Goal: Task Accomplishment & Management: Use online tool/utility

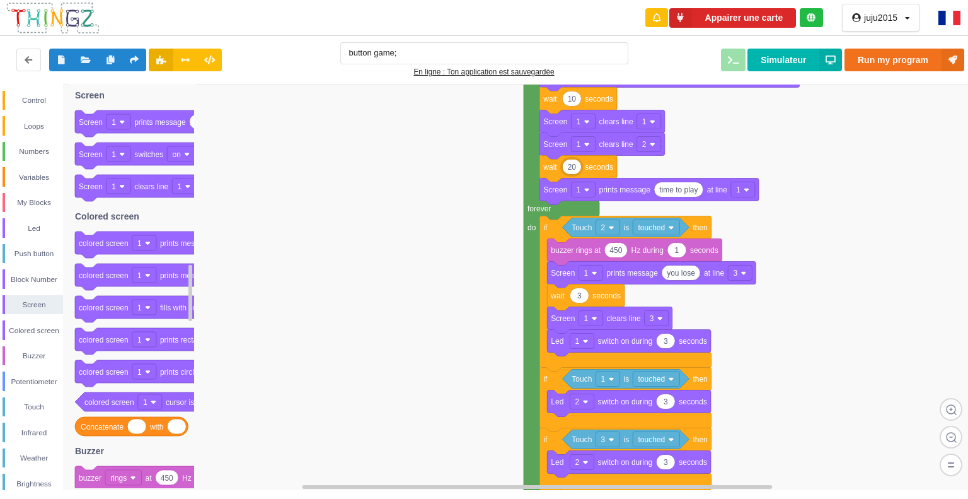
scroll to position [1, 0]
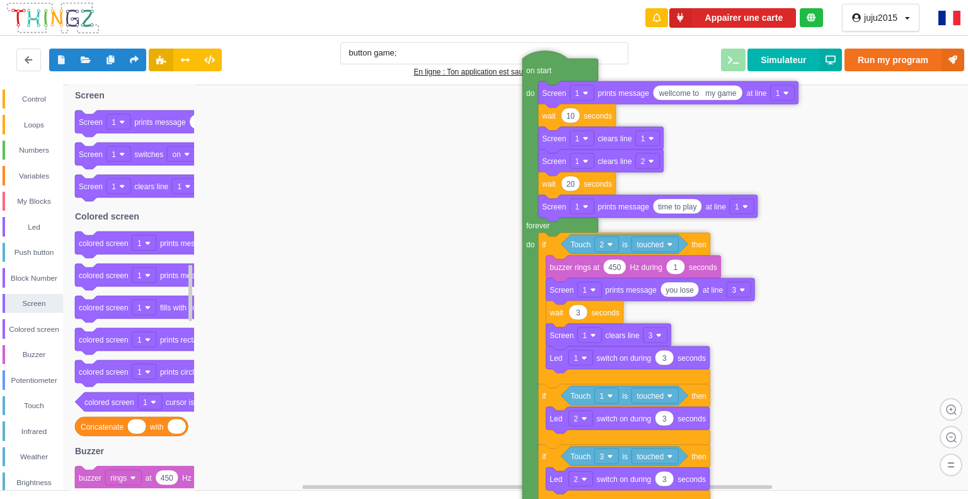
drag, startPoint x: 533, startPoint y: 304, endPoint x: 533, endPoint y: 321, distance: 17.0
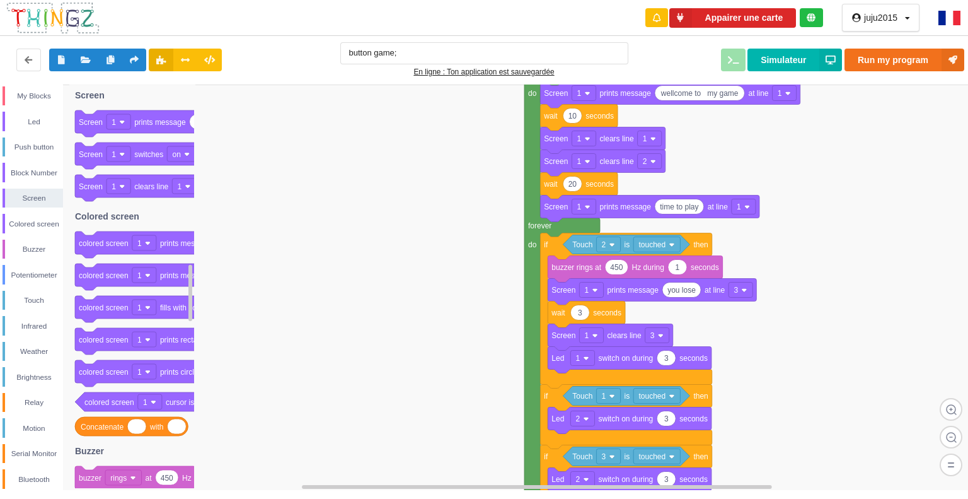
scroll to position [136, 0]
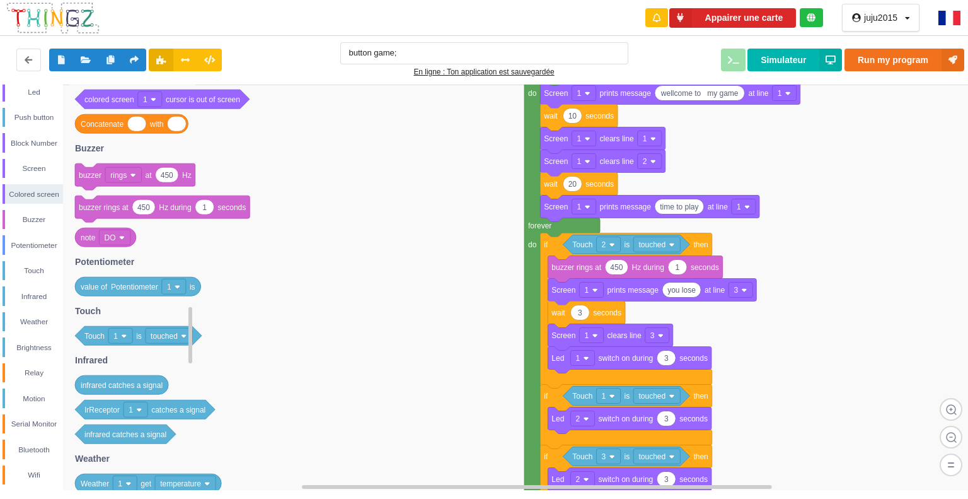
drag, startPoint x: 190, startPoint y: 294, endPoint x: 183, endPoint y: 328, distance: 34.9
click at [186, 336] on div "Control Loops Numbers Variables My Blocks Led Push button Block Number Screen C…" at bounding box center [488, 286] width 977 height 405
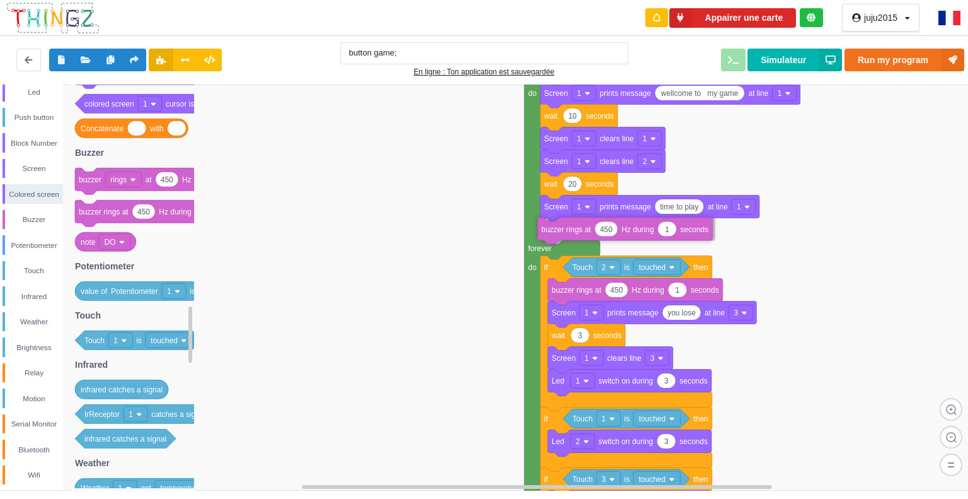
drag, startPoint x: 178, startPoint y: 216, endPoint x: 640, endPoint y: 233, distance: 462.4
click at [640, 233] on div "Control Loops Numbers Variables My Blocks Led Push button Block Number Screen C…" at bounding box center [488, 286] width 977 height 405
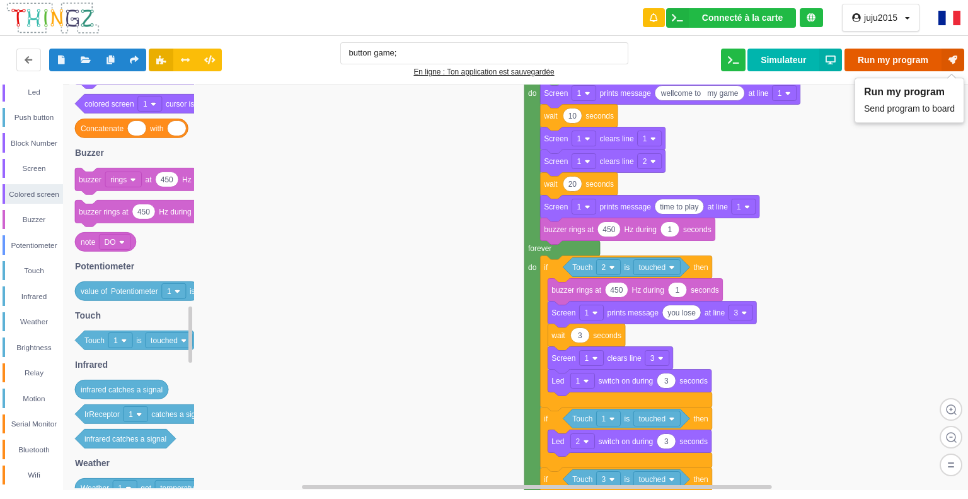
click at [899, 57] on button "Run my program" at bounding box center [905, 60] width 120 height 23
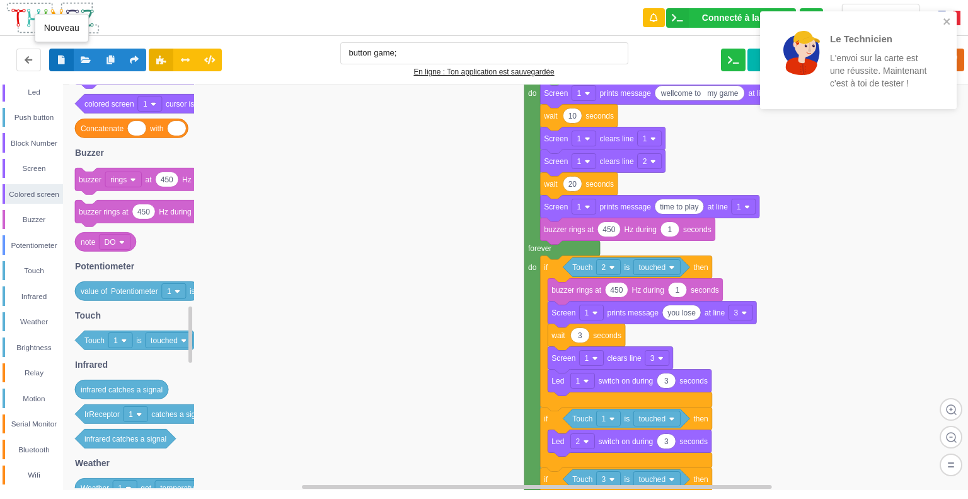
click at [61, 52] on button at bounding box center [61, 60] width 25 height 23
type input "Ma super application n°5"
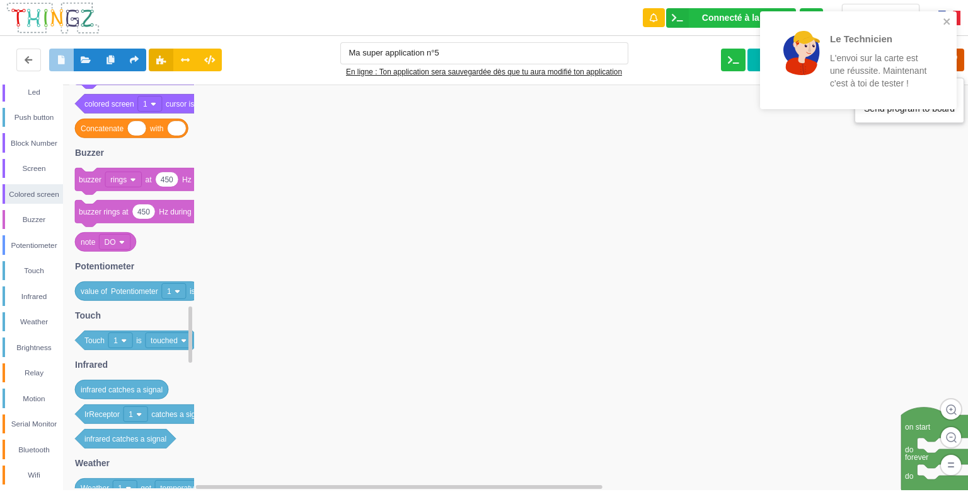
click at [959, 59] on icon at bounding box center [953, 60] width 23 height 23
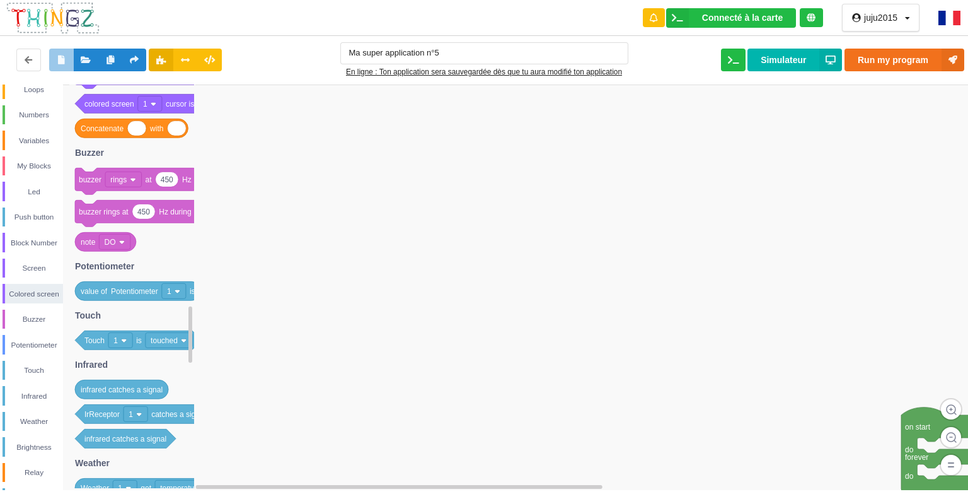
scroll to position [0, 0]
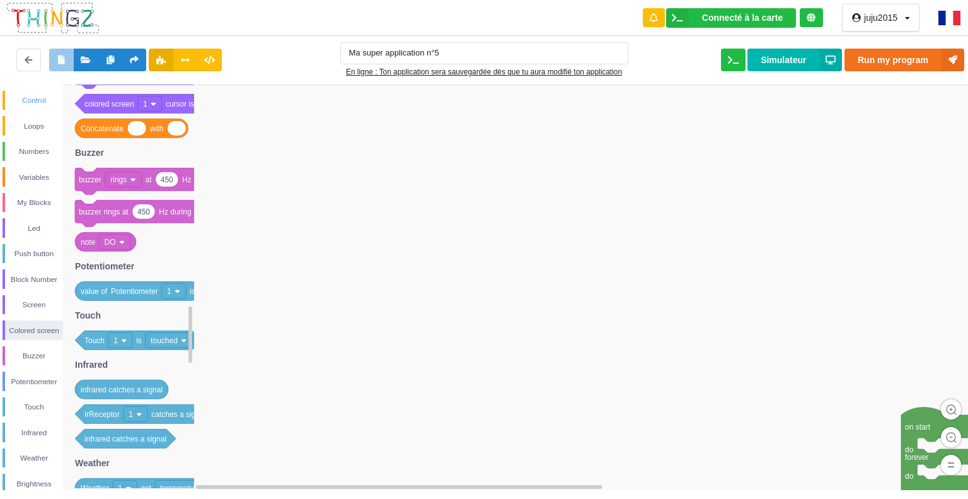
click at [34, 98] on div "Control" at bounding box center [34, 100] width 58 height 13
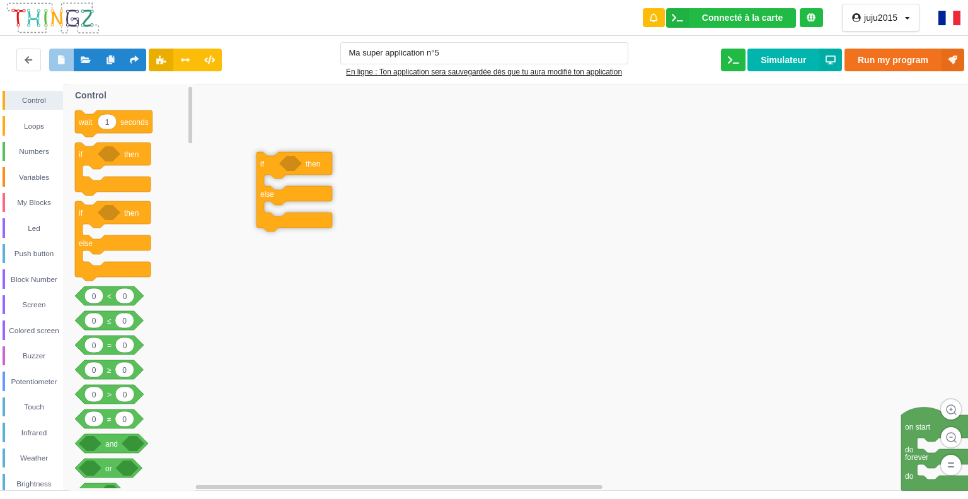
drag, startPoint x: 122, startPoint y: 214, endPoint x: 304, endPoint y: 165, distance: 187.9
click at [303, 165] on div "Control Loops Numbers Variables My Blocks Led Push button Block Number Screen C…" at bounding box center [488, 286] width 977 height 405
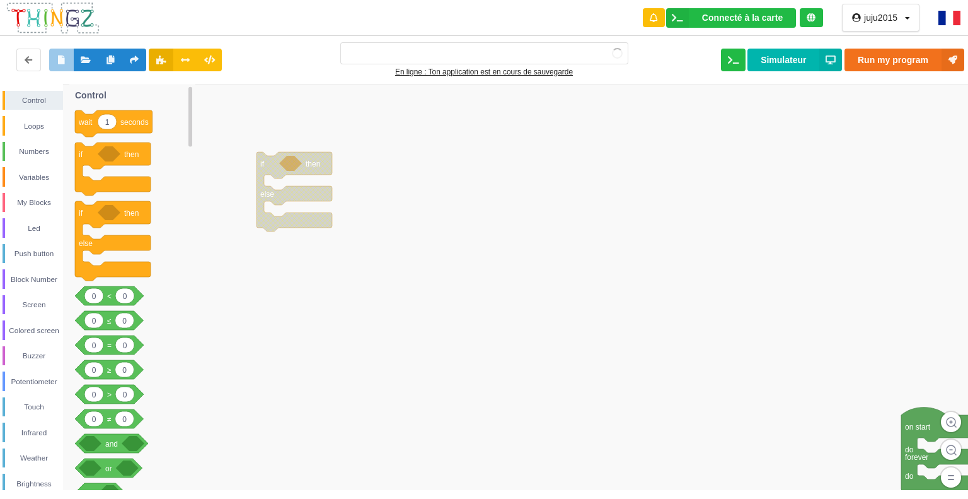
type input "Ma super application n°5"
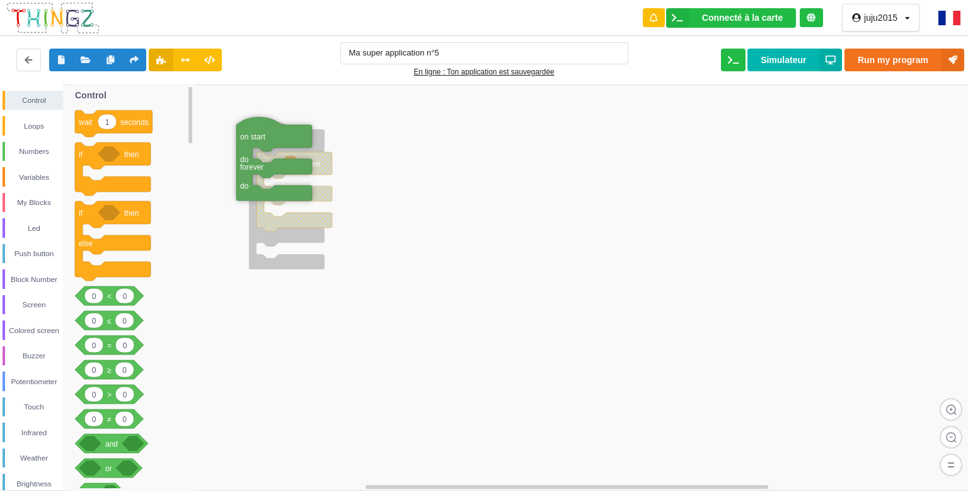
drag, startPoint x: 902, startPoint y: 421, endPoint x: 250, endPoint y: 143, distance: 709.2
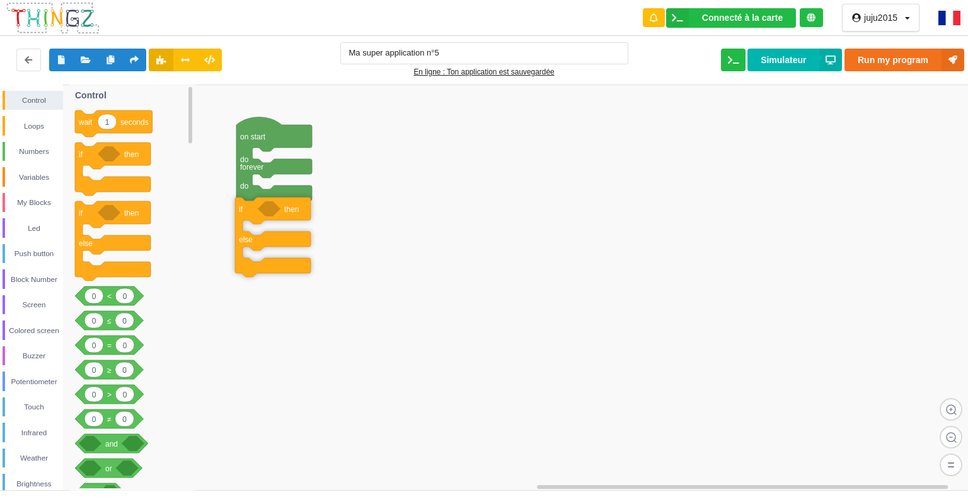
drag, startPoint x: 303, startPoint y: 165, endPoint x: 286, endPoint y: 204, distance: 42.4
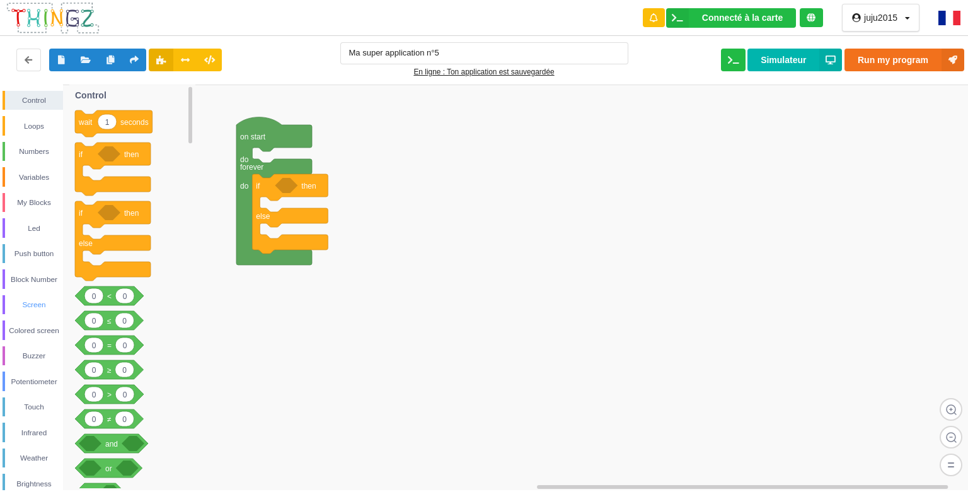
drag, startPoint x: 37, startPoint y: 305, endPoint x: 49, endPoint y: 304, distance: 12.6
click at [49, 304] on div "Screen" at bounding box center [34, 304] width 58 height 13
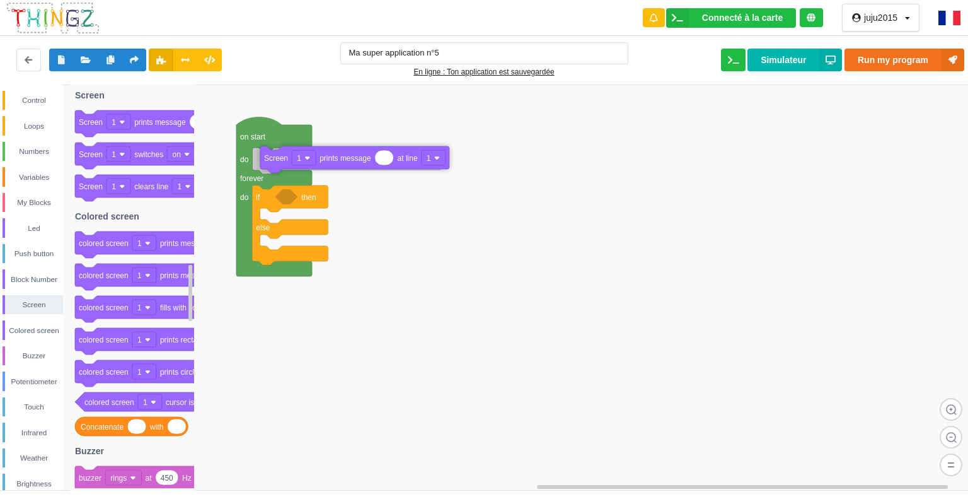
drag, startPoint x: 173, startPoint y: 119, endPoint x: 356, endPoint y: 154, distance: 185.6
click at [356, 154] on div "Control Loops Numbers Variables My Blocks Led Push button Block Number Screen C…" at bounding box center [488, 286] width 977 height 405
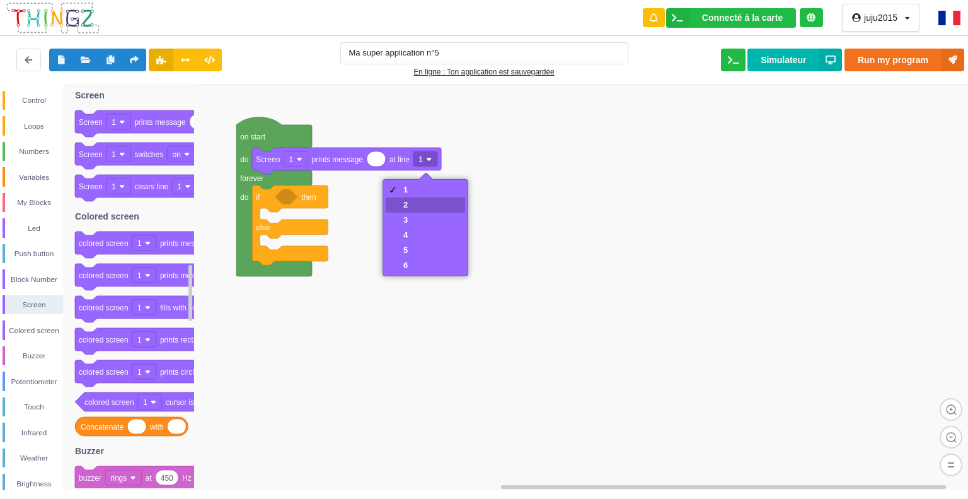
click at [416, 205] on div "2" at bounding box center [425, 204] width 79 height 15
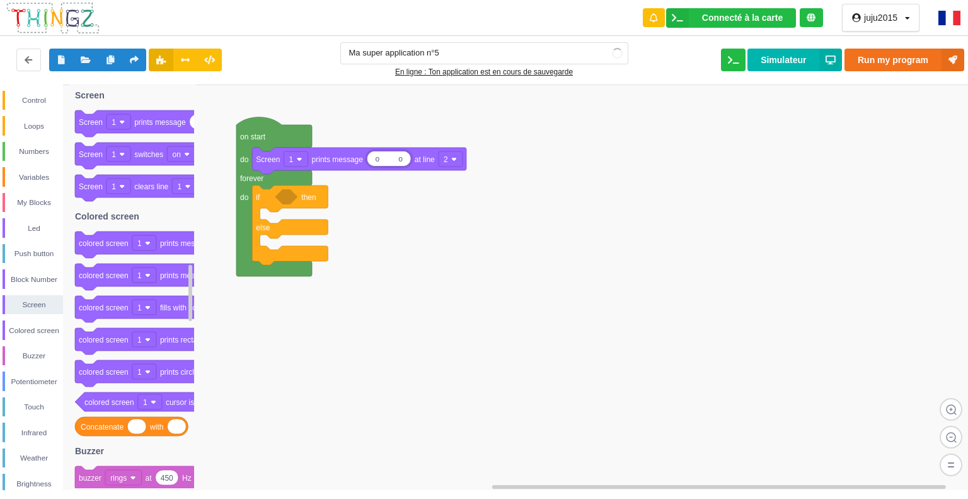
type input "o o"
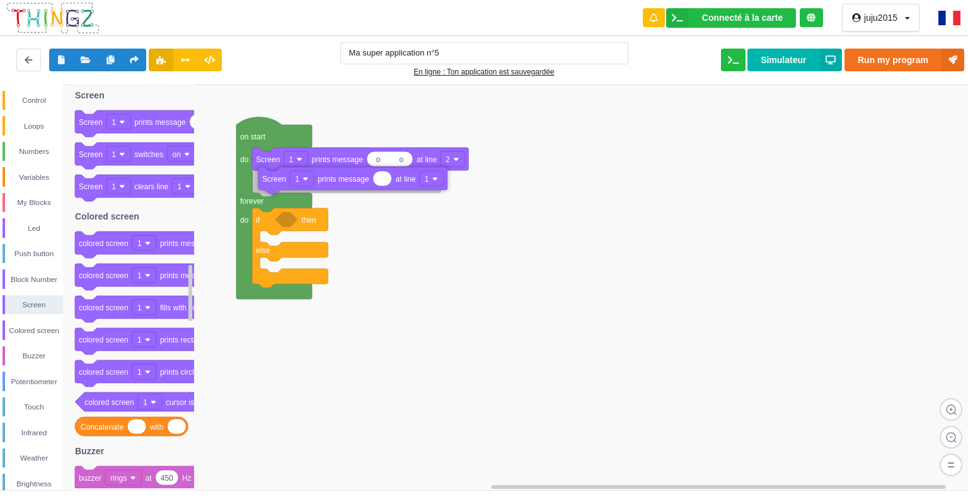
drag, startPoint x: 194, startPoint y: 118, endPoint x: 377, endPoint y: 175, distance: 192.0
click at [377, 175] on div "Control Loops Numbers Variables My Blocks Led Push button Block Number Screen C…" at bounding box center [488, 286] width 977 height 405
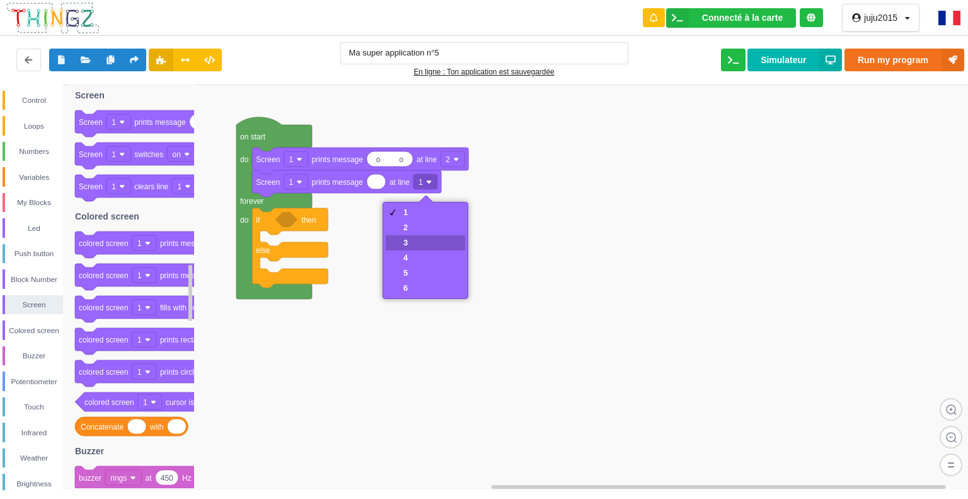
click at [431, 240] on div "3" at bounding box center [425, 242] width 79 height 15
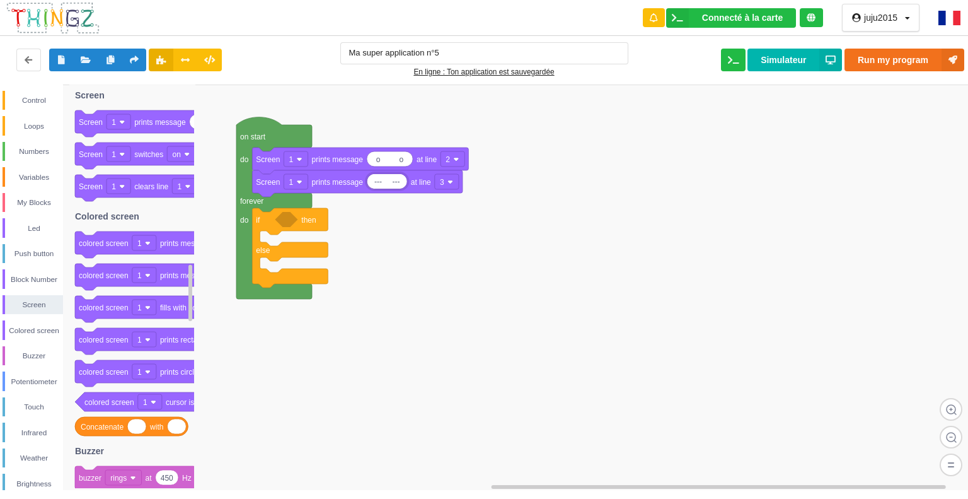
click at [388, 182] on input "--- ---" at bounding box center [387, 181] width 40 height 14
type input "--- ---"
click at [904, 56] on button "Run my program" at bounding box center [905, 60] width 120 height 23
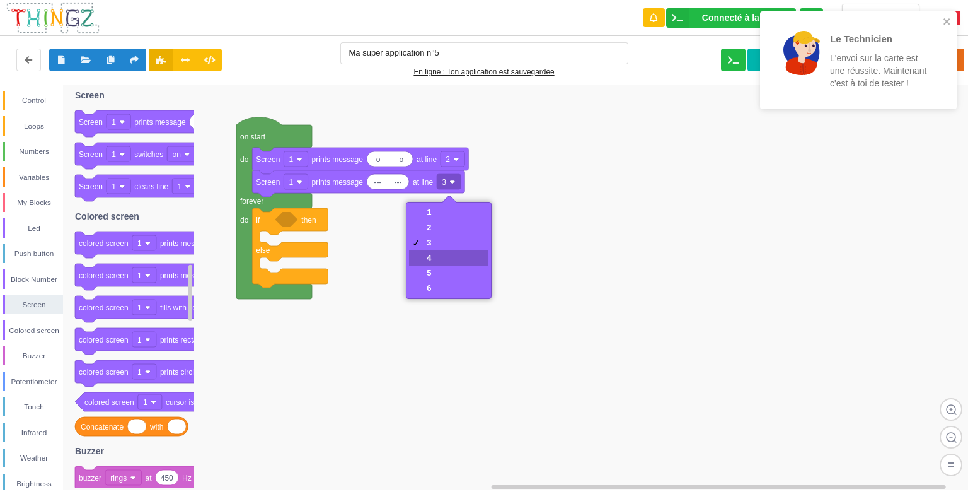
click at [449, 253] on div "4" at bounding box center [448, 257] width 79 height 15
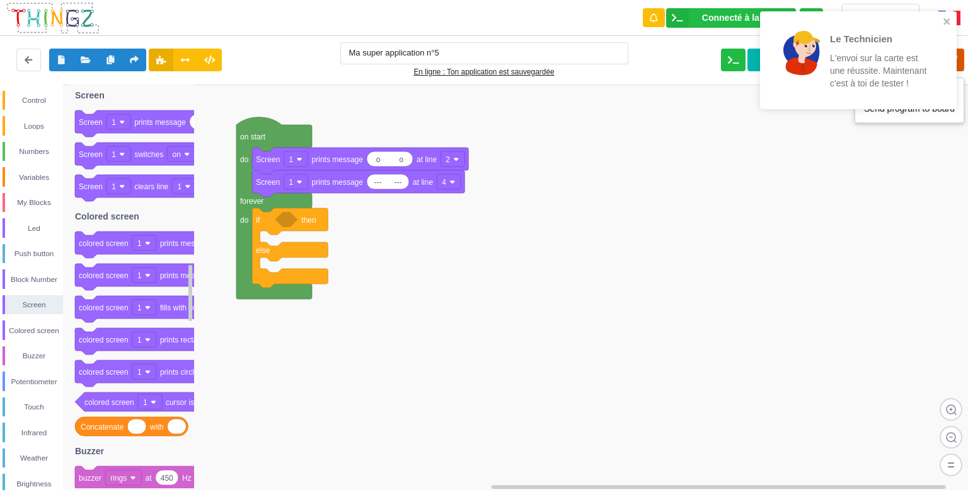
click at [961, 61] on icon at bounding box center [953, 60] width 23 height 23
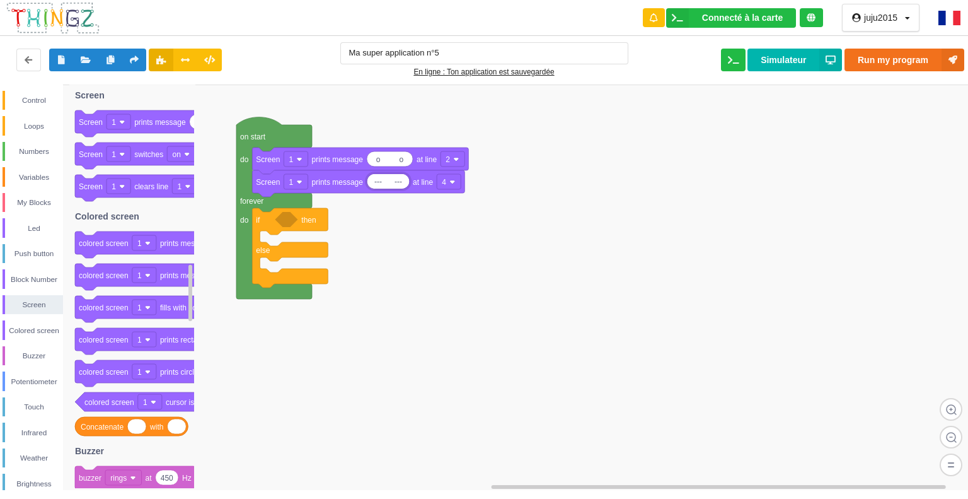
click at [489, 227] on rect at bounding box center [488, 287] width 977 height 406
click at [383, 182] on input "-----3" at bounding box center [388, 181] width 42 height 14
click at [383, 181] on input "-----3" at bounding box center [388, 181] width 42 height 14
type input "3"
click at [886, 54] on button "Run my program" at bounding box center [905, 60] width 120 height 23
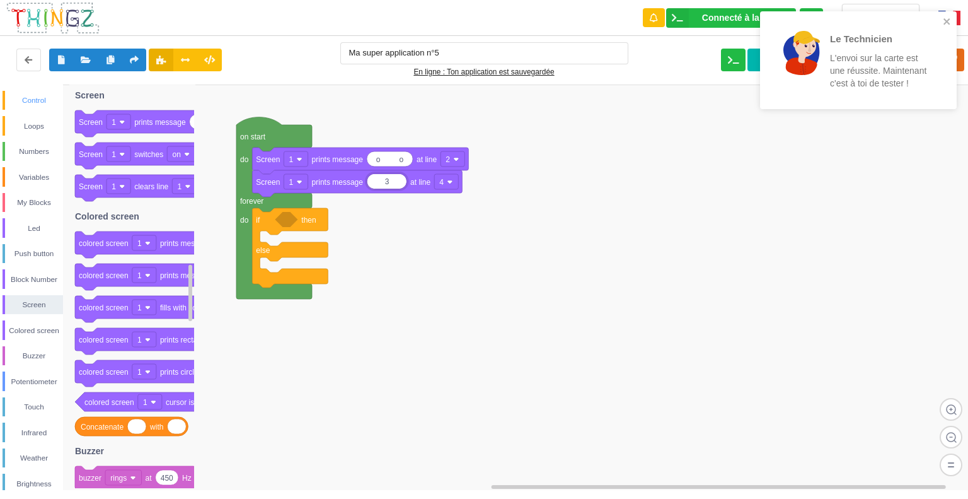
click at [40, 96] on div "Control" at bounding box center [34, 100] width 58 height 13
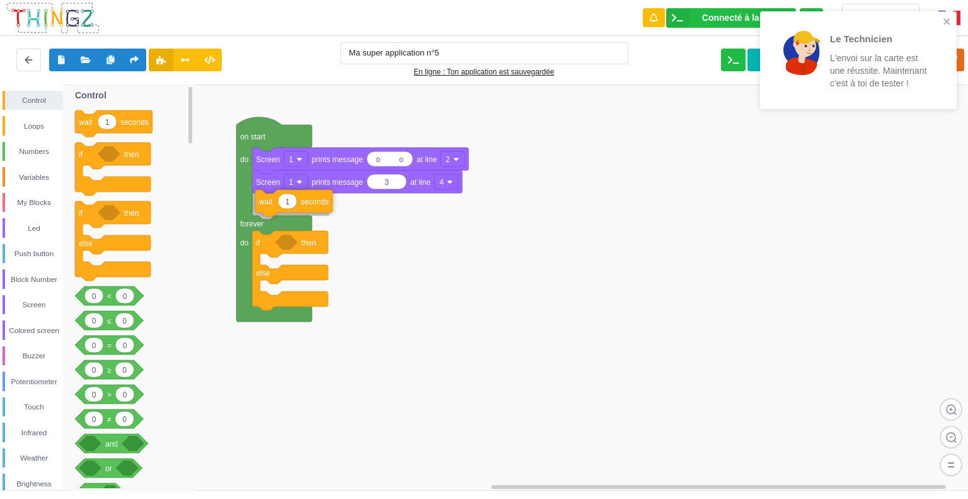
drag, startPoint x: 137, startPoint y: 127, endPoint x: 318, endPoint y: 206, distance: 197.0
click at [318, 206] on div "Control Loops Numbers Variables My Blocks Led Push button Block Number Screen C…" at bounding box center [488, 286] width 977 height 405
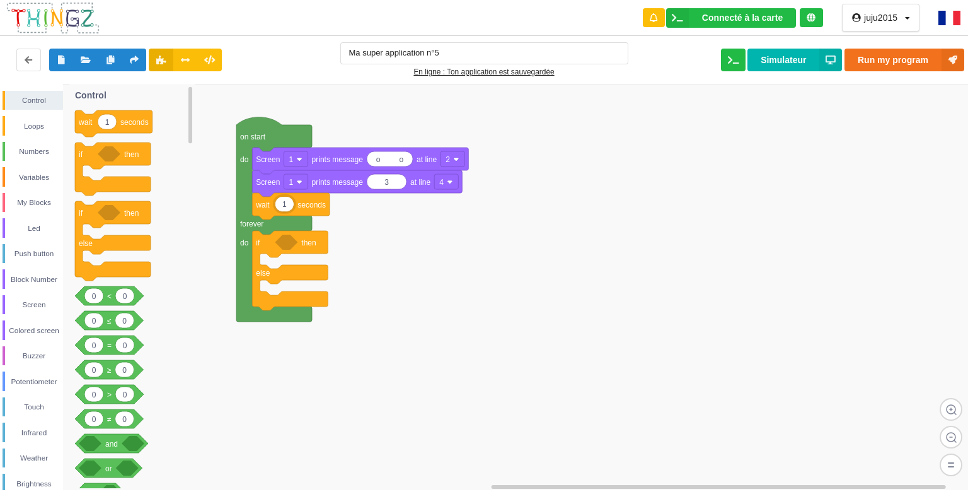
type input "10"
click at [37, 301] on div "Screen" at bounding box center [34, 304] width 58 height 13
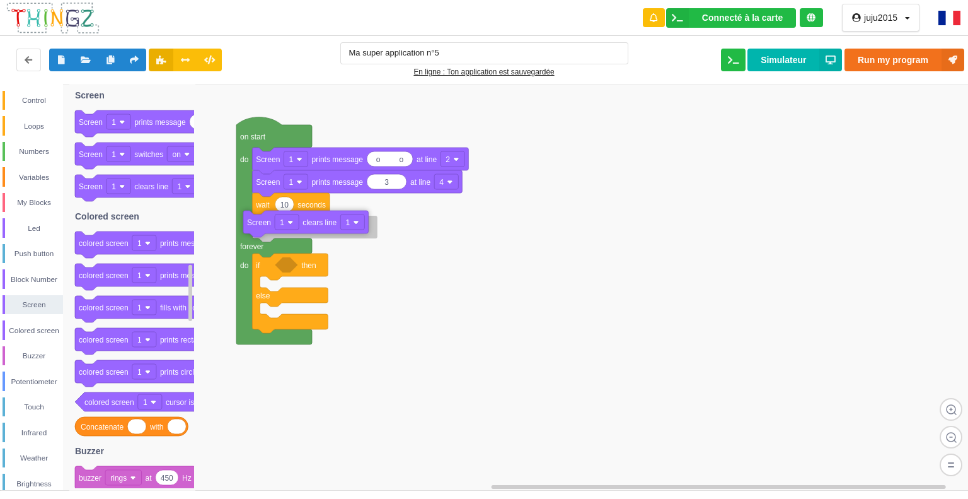
drag, startPoint x: 173, startPoint y: 186, endPoint x: 345, endPoint y: 223, distance: 175.9
click at [345, 223] on div "Control Loops Numbers Variables My Blocks Led Push button Block Number Screen C…" at bounding box center [488, 286] width 977 height 405
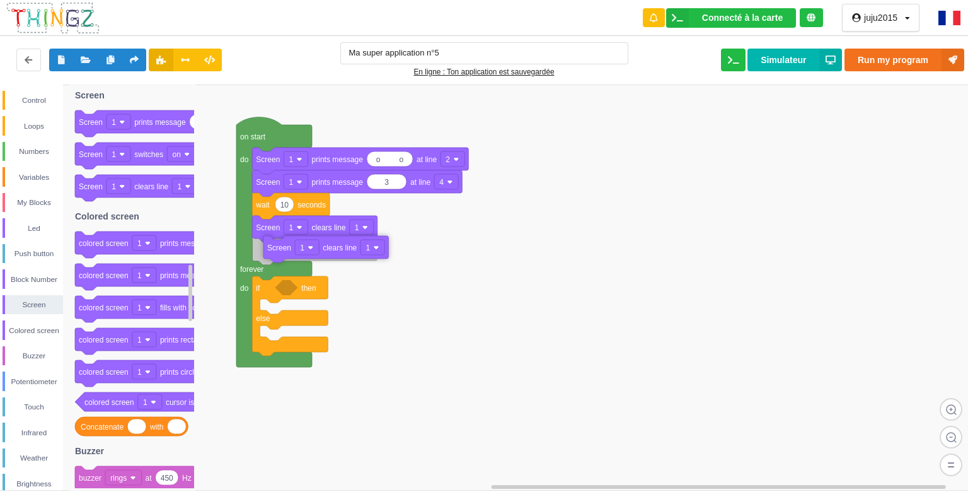
drag, startPoint x: 182, startPoint y: 189, endPoint x: 362, endPoint y: 244, distance: 189.1
click at [362, 244] on div "Control Loops Numbers Variables My Blocks Led Push button Block Number Screen C…" at bounding box center [488, 286] width 977 height 405
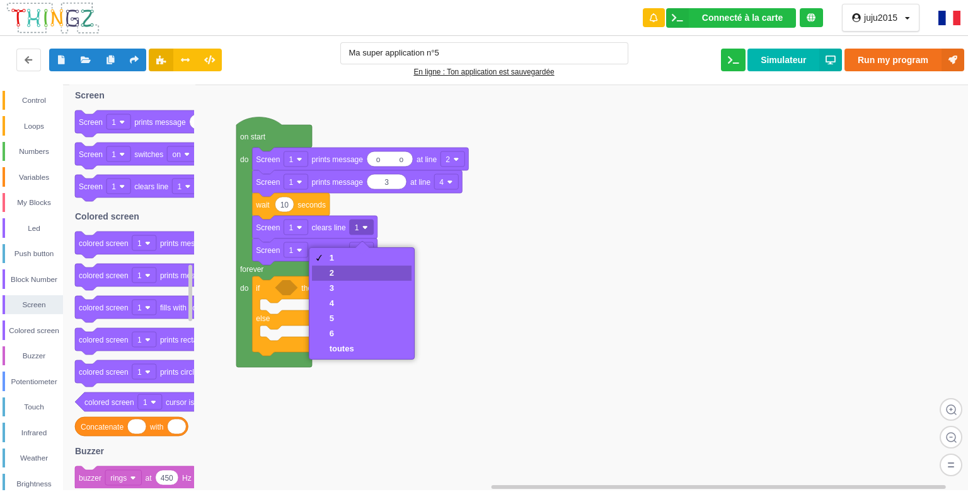
drag, startPoint x: 359, startPoint y: 270, endPoint x: 348, endPoint y: 265, distance: 12.7
click at [358, 270] on div "2" at bounding box center [362, 272] width 100 height 15
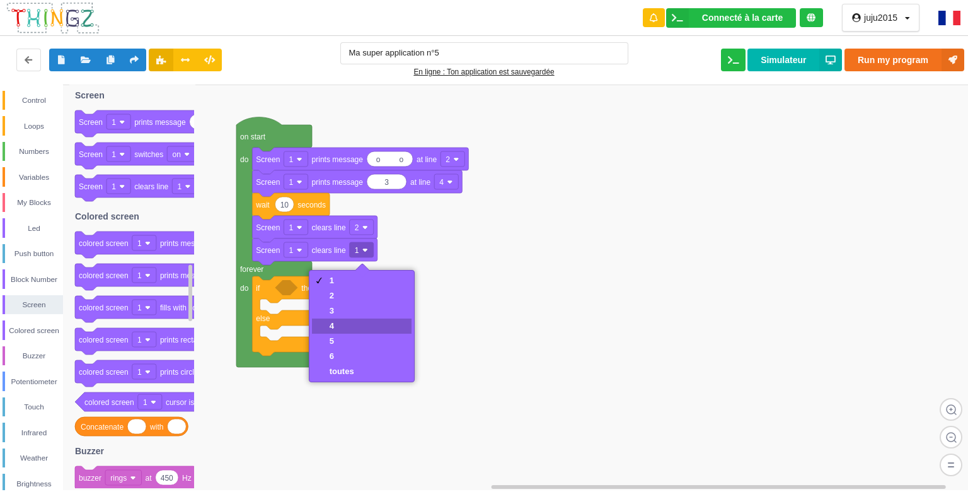
click at [370, 324] on div "4" at bounding box center [362, 325] width 100 height 15
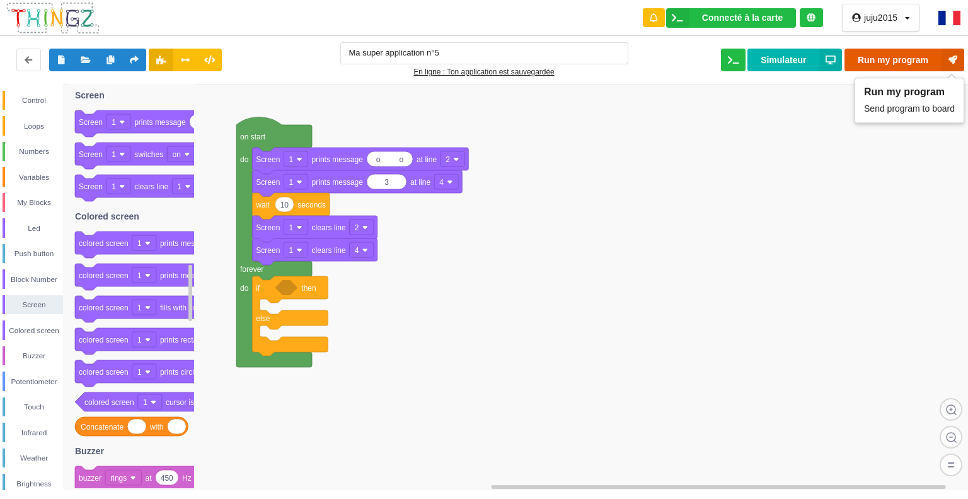
click at [937, 57] on button "Run my program" at bounding box center [905, 60] width 120 height 23
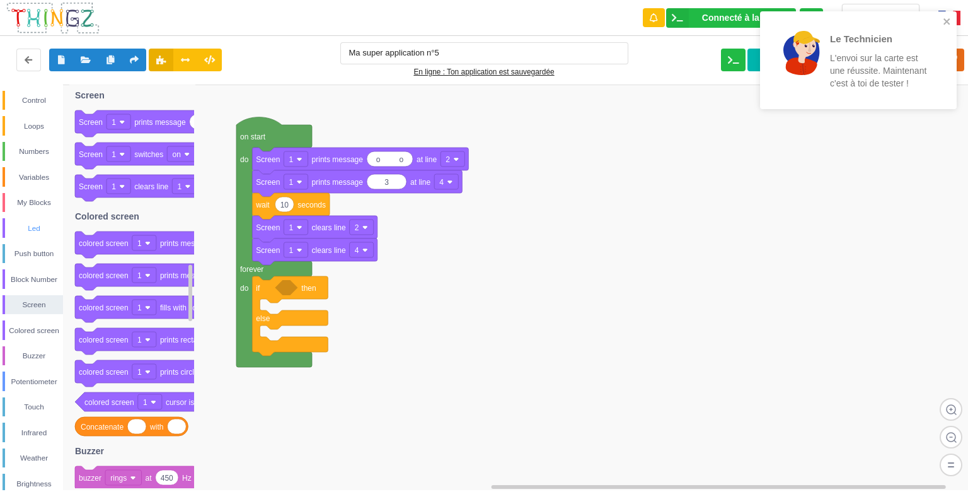
click at [37, 221] on div "Led" at bounding box center [33, 228] width 61 height 20
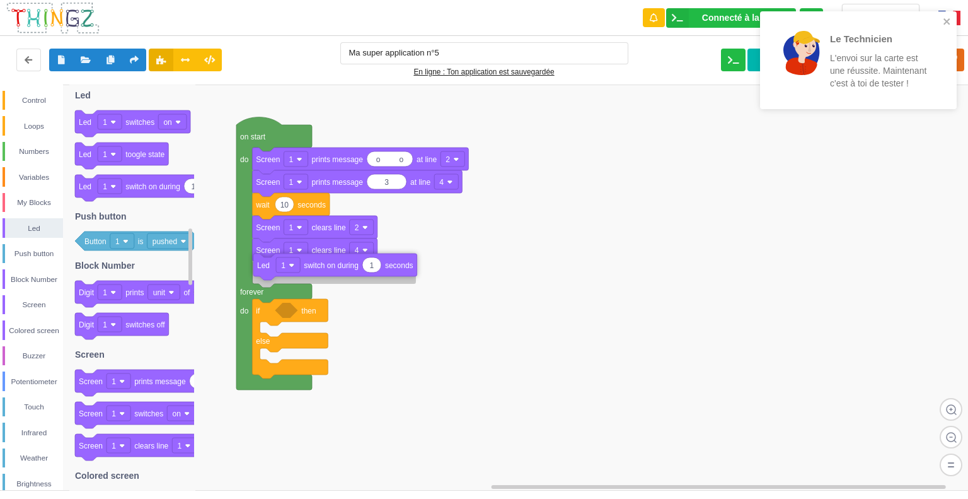
drag, startPoint x: 146, startPoint y: 185, endPoint x: 325, endPoint y: 270, distance: 198.5
click at [325, 270] on div "Control Loops Numbers Variables My Blocks Led Push button Block Number Screen C…" at bounding box center [488, 286] width 977 height 405
type input "10"
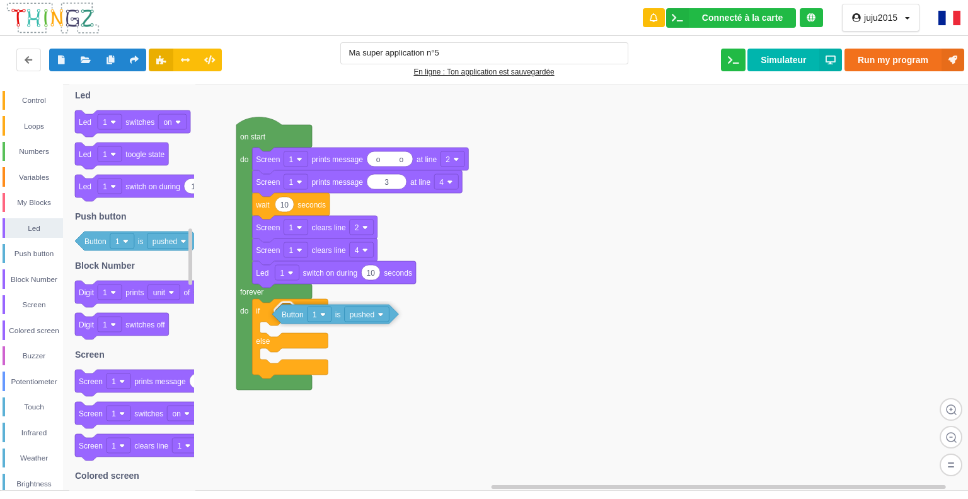
drag, startPoint x: 119, startPoint y: 240, endPoint x: 316, endPoint y: 313, distance: 210.4
click at [316, 313] on div "Control Loops Numbers Variables My Blocks Led Push button Block Number Screen C…" at bounding box center [488, 286] width 977 height 405
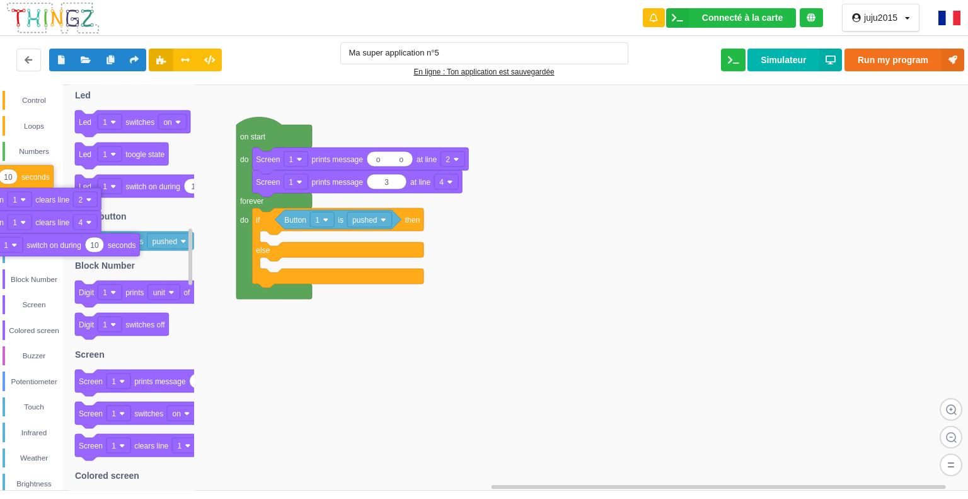
drag, startPoint x: 278, startPoint y: 210, endPoint x: 0, endPoint y: 180, distance: 279.6
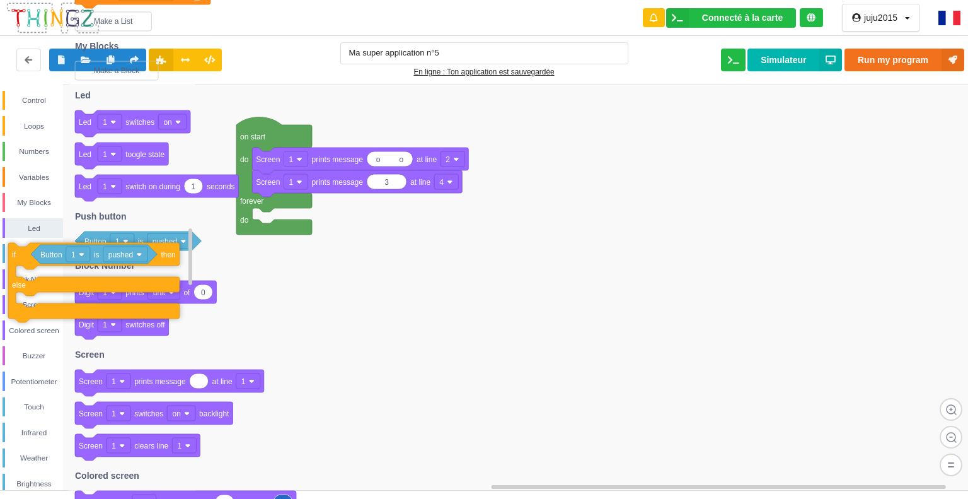
drag, startPoint x: 359, startPoint y: 277, endPoint x: 75, endPoint y: 315, distance: 286.8
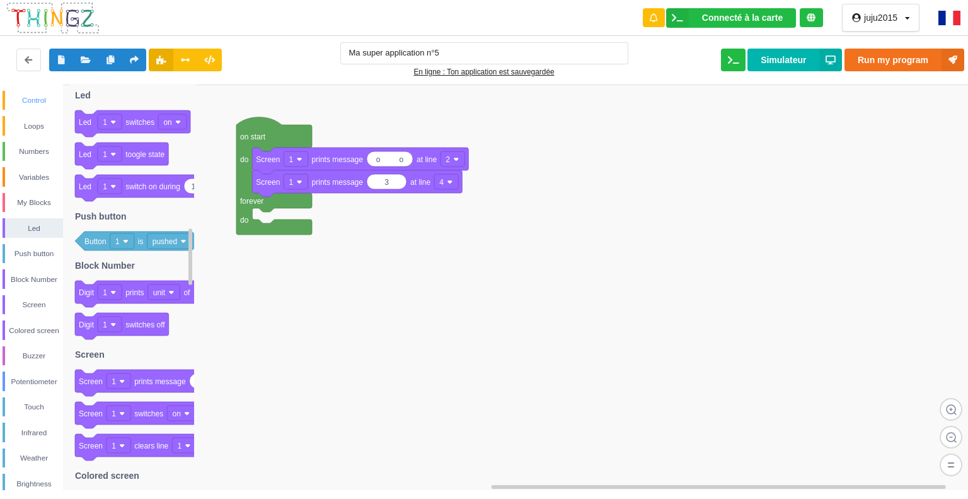
click at [19, 96] on div "Control" at bounding box center [34, 100] width 58 height 13
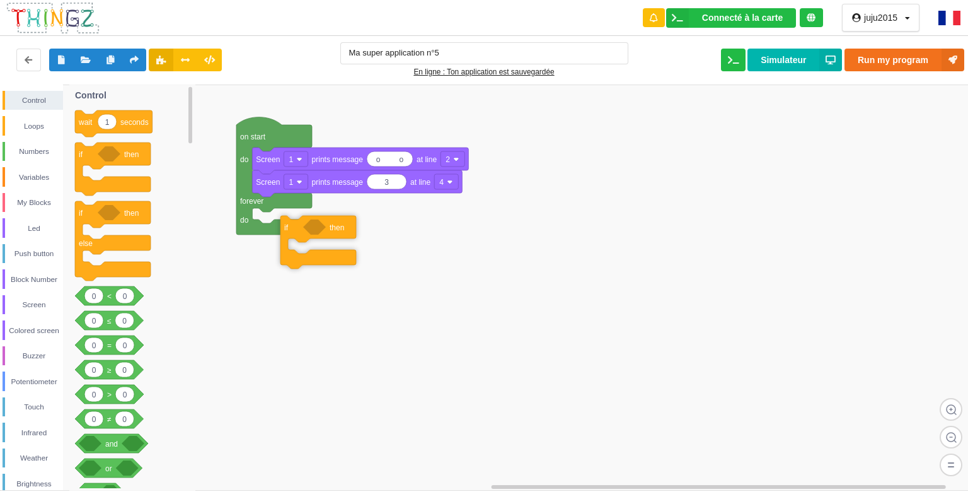
drag, startPoint x: 133, startPoint y: 157, endPoint x: 318, endPoint y: 224, distance: 196.6
click at [331, 228] on div "Control Loops Numbers Variables My Blocks Led Push button Block Number Screen C…" at bounding box center [488, 286] width 977 height 405
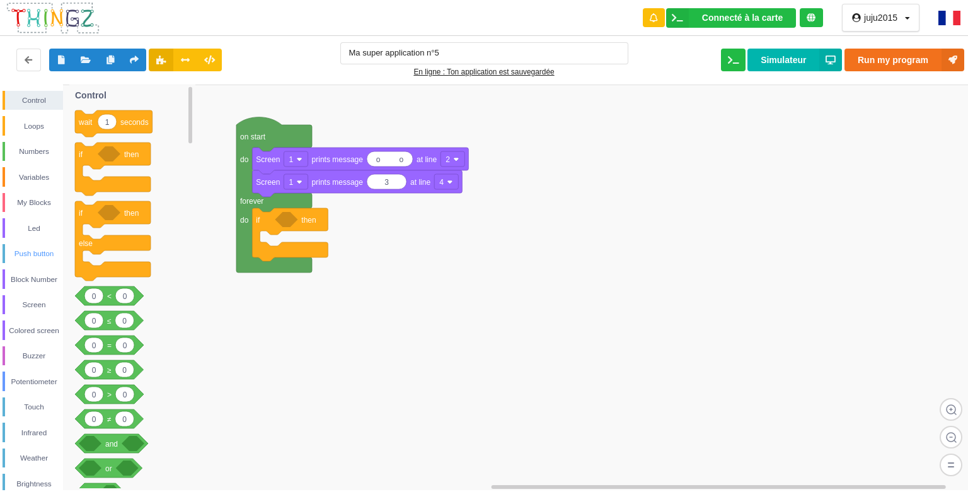
click at [35, 252] on div "Push button" at bounding box center [34, 253] width 58 height 13
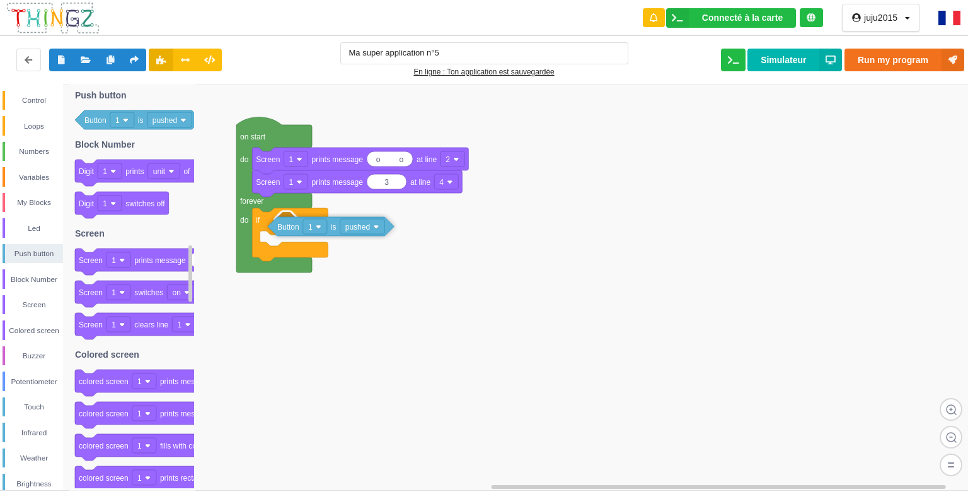
drag, startPoint x: 134, startPoint y: 113, endPoint x: 327, endPoint y: 220, distance: 220.4
click at [327, 220] on div "Control Loops Numbers Variables My Blocks Led Push button Block Number Screen C…" at bounding box center [488, 286] width 977 height 405
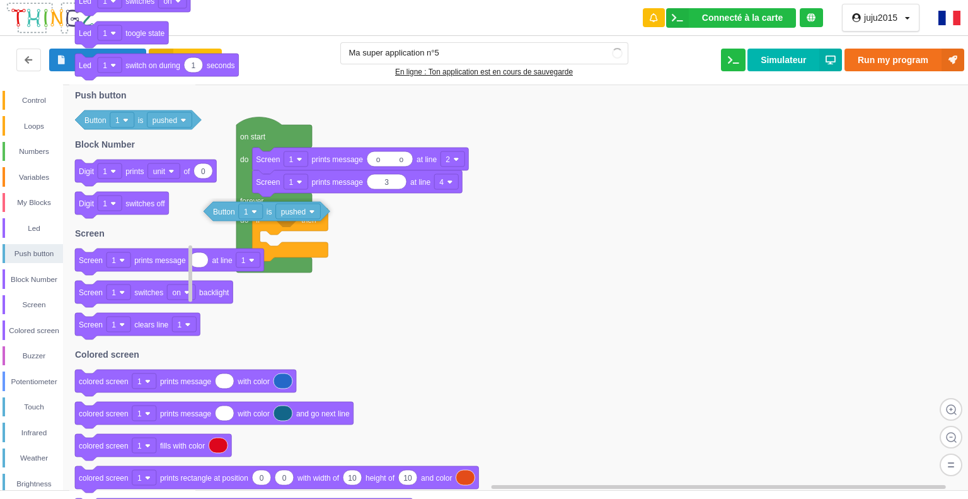
drag, startPoint x: 304, startPoint y: 216, endPoint x: 120, endPoint y: 200, distance: 184.8
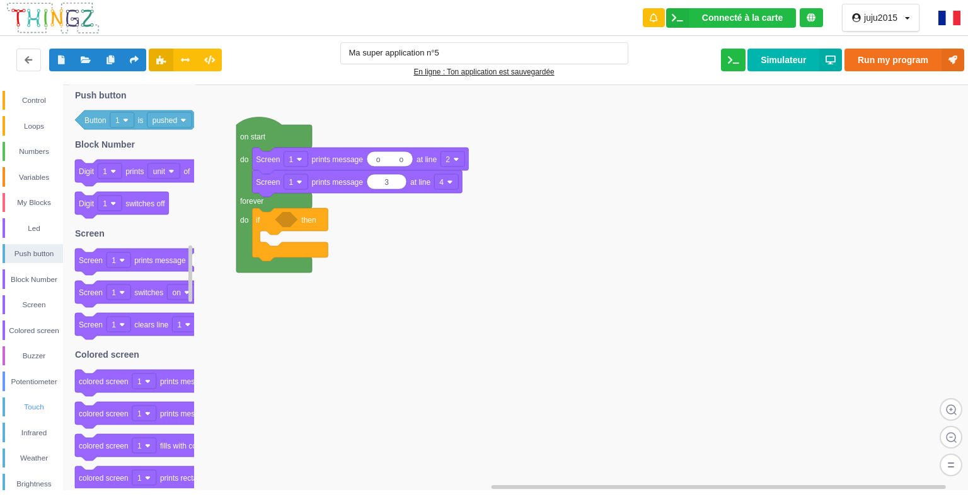
drag, startPoint x: 37, startPoint y: 408, endPoint x: 34, endPoint y: 401, distance: 7.4
click at [34, 403] on div "Touch" at bounding box center [34, 406] width 58 height 13
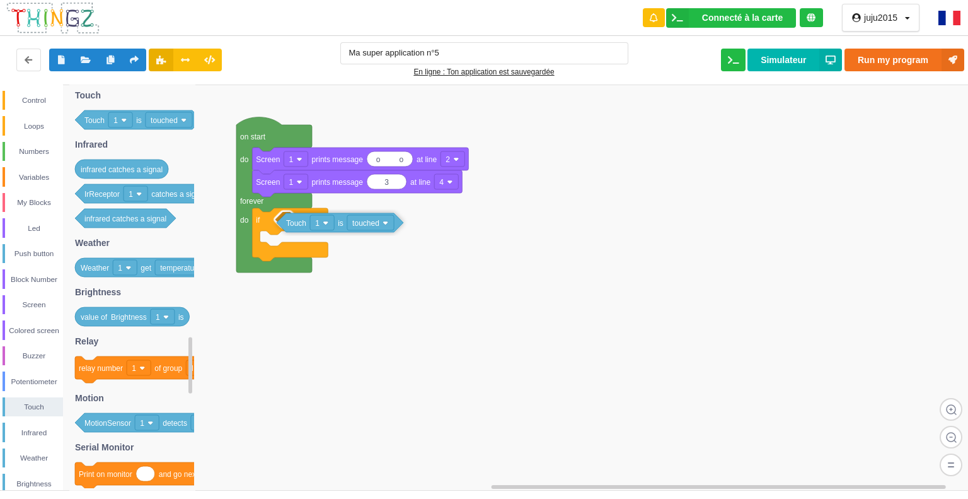
drag, startPoint x: 146, startPoint y: 117, endPoint x: 345, endPoint y: 220, distance: 224.1
click at [345, 220] on div "Control Loops Numbers Variables My Blocks Led Push button Block Number Screen C…" at bounding box center [488, 286] width 977 height 405
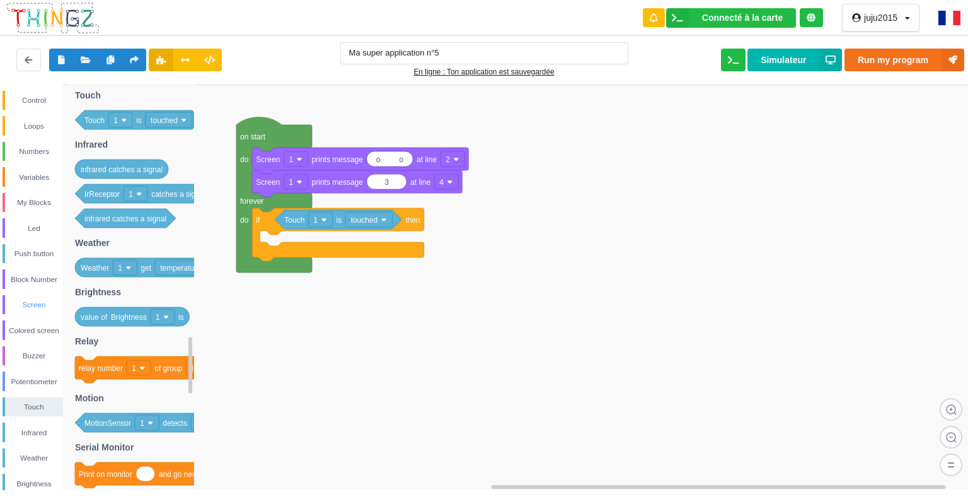
click at [32, 303] on div "Screen" at bounding box center [34, 304] width 58 height 13
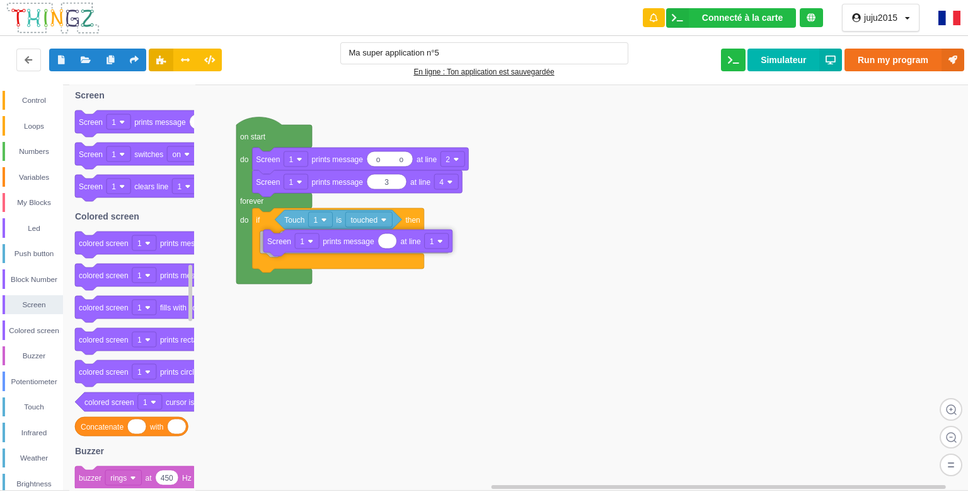
drag, startPoint x: 166, startPoint y: 125, endPoint x: 354, endPoint y: 244, distance: 223.0
click at [354, 244] on div "Control Loops Numbers Variables My Blocks Led Push button Block Number Screen C…" at bounding box center [488, 286] width 977 height 405
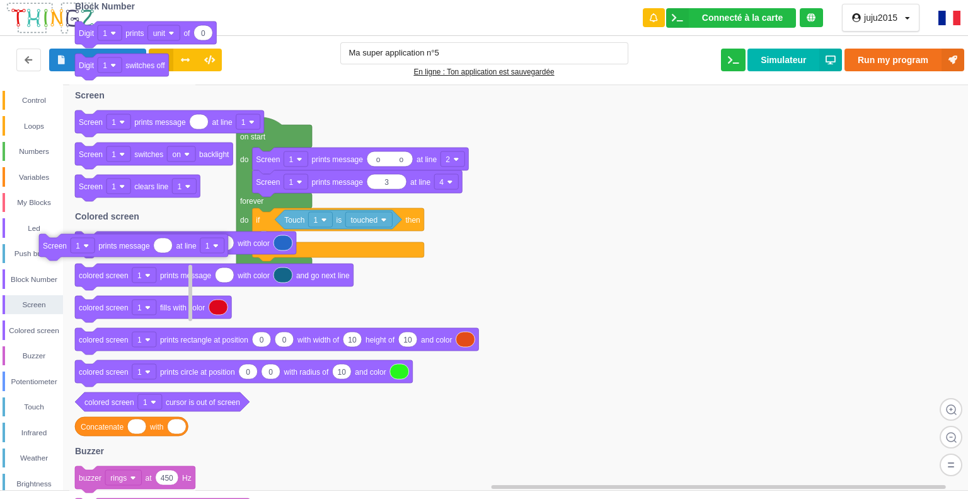
drag, startPoint x: 361, startPoint y: 246, endPoint x: 120, endPoint y: 238, distance: 241.6
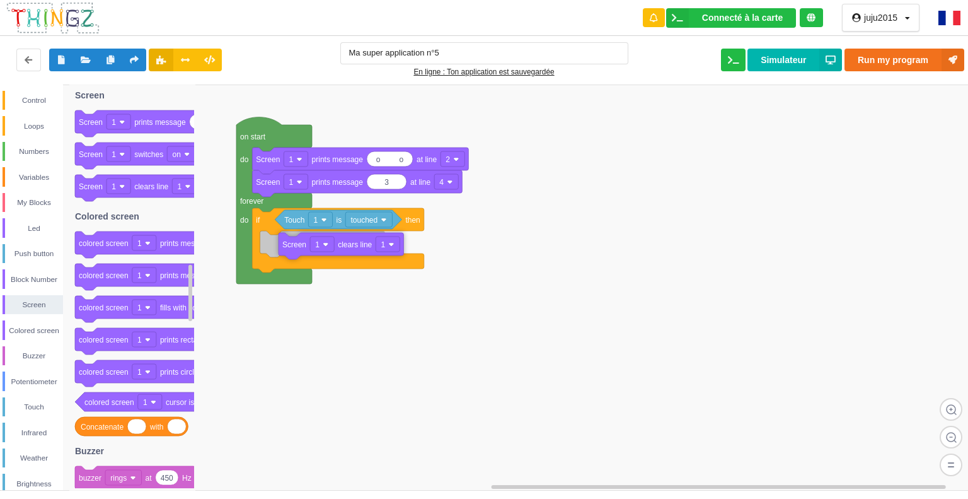
drag, startPoint x: 144, startPoint y: 190, endPoint x: 336, endPoint y: 246, distance: 199.7
click at [335, 246] on div "Control Loops Numbers Variables My Blocks Led Push button Block Number Screen C…" at bounding box center [488, 286] width 977 height 405
drag, startPoint x: 370, startPoint y: 247, endPoint x: 382, endPoint y: 253, distance: 13.5
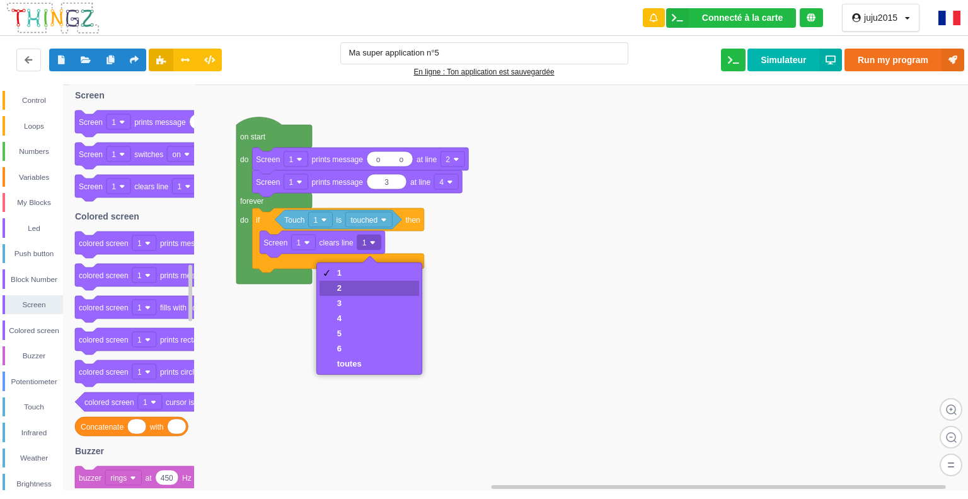
click at [363, 283] on div "2" at bounding box center [370, 288] width 100 height 15
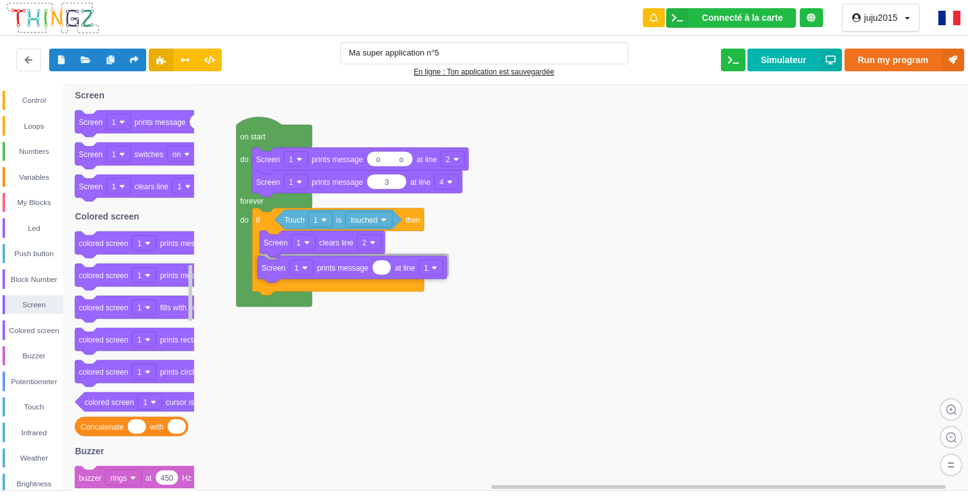
drag, startPoint x: 179, startPoint y: 122, endPoint x: 362, endPoint y: 267, distance: 233.7
click at [362, 267] on div "Control Loops Numbers Variables My Blocks Led Push button Block Number Screen C…" at bounding box center [488, 286] width 977 height 405
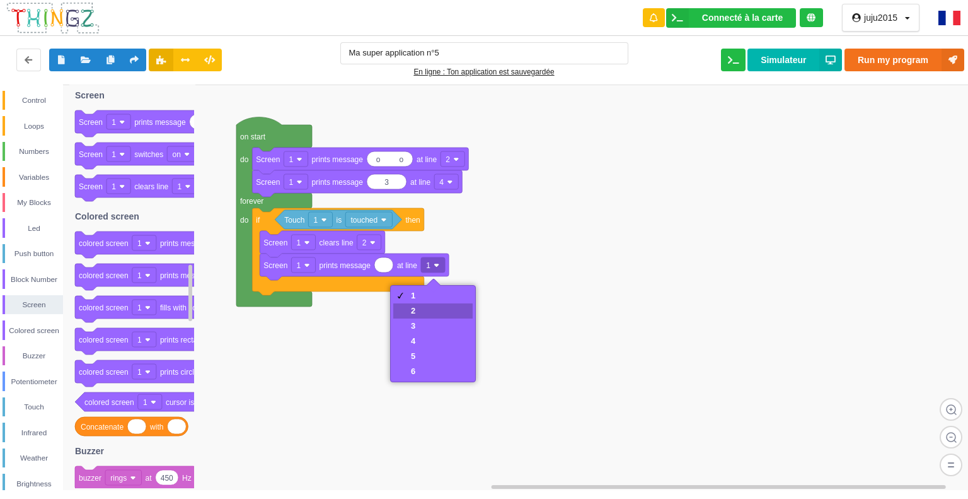
click at [421, 314] on div "2" at bounding box center [432, 310] width 79 height 15
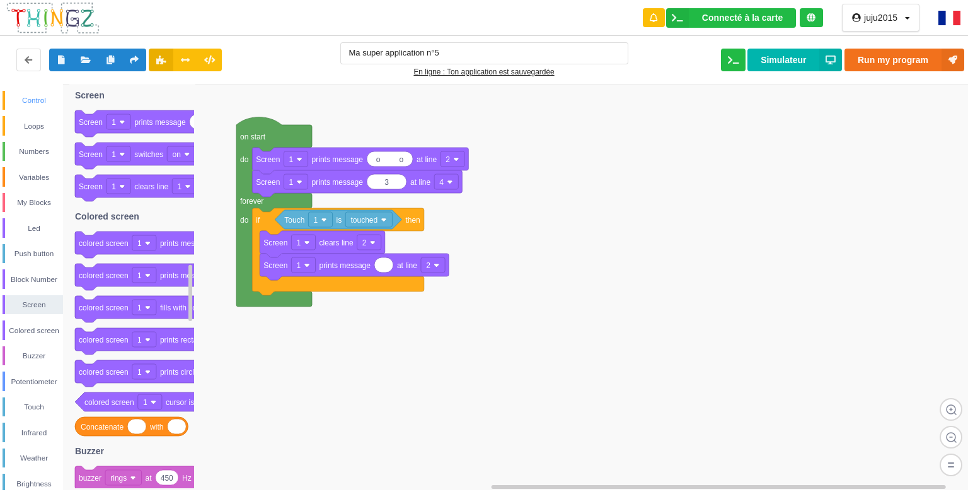
click at [34, 97] on div "Control" at bounding box center [34, 100] width 58 height 13
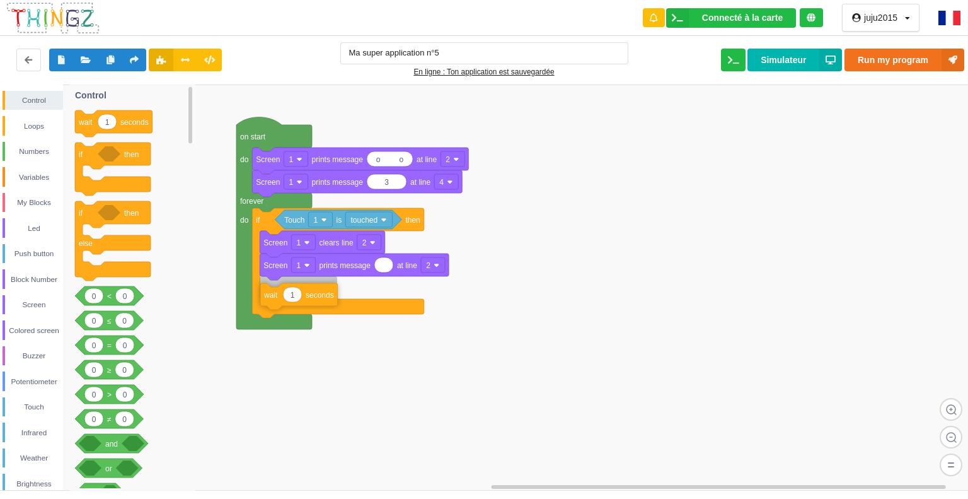
drag, startPoint x: 129, startPoint y: 127, endPoint x: 313, endPoint y: 296, distance: 250.3
click at [313, 296] on div "Control Loops Numbers Variables My Blocks Led Push button Block Number Screen C…" at bounding box center [488, 286] width 977 height 405
type input "2"
click at [384, 264] on input "o" at bounding box center [384, 264] width 20 height 14
click at [388, 267] on input "o" at bounding box center [383, 264] width 18 height 14
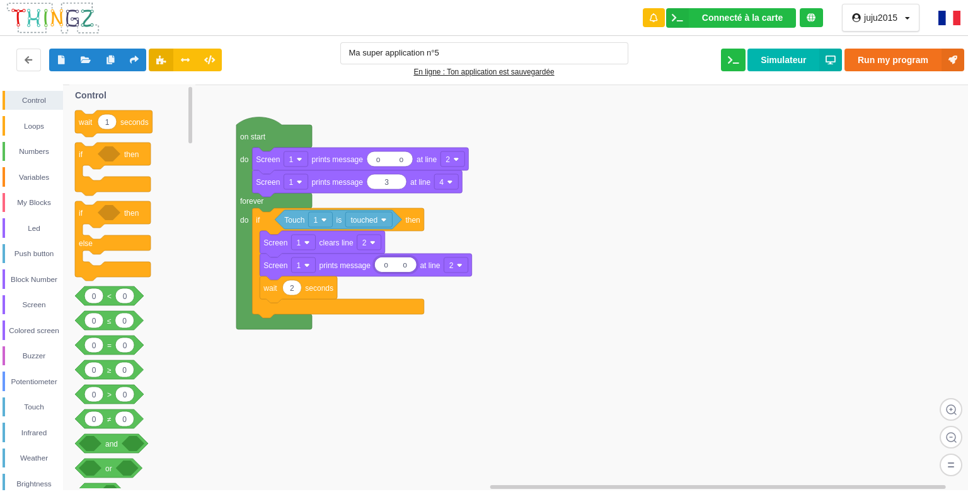
click at [405, 264] on input "o o" at bounding box center [395, 264] width 42 height 14
click at [407, 264] on input "o -" at bounding box center [394, 264] width 40 height 14
click at [389, 265] on input "o --" at bounding box center [394, 264] width 40 height 14
type input "-- --"
click at [35, 301] on div "Screen" at bounding box center [34, 304] width 58 height 13
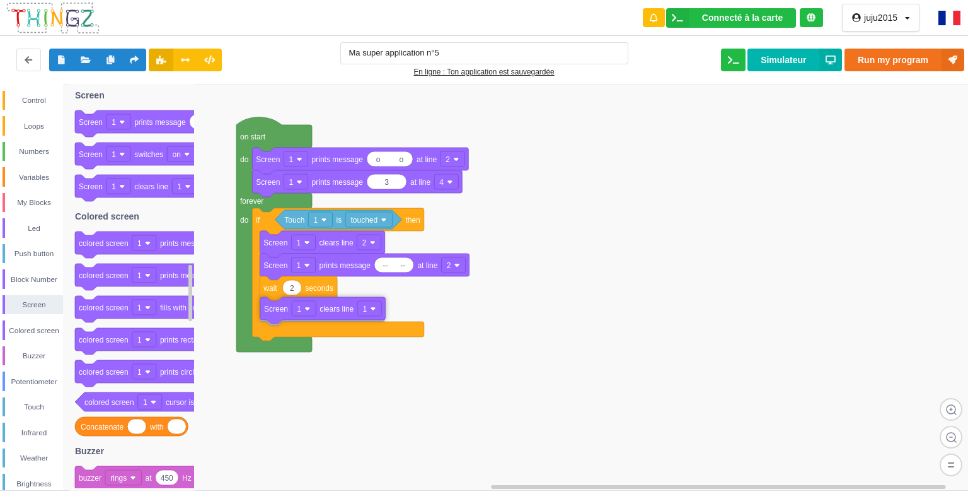
drag, startPoint x: 139, startPoint y: 190, endPoint x: 323, endPoint y: 312, distance: 220.6
click at [324, 313] on div "Control Loops Numbers Variables My Blocks Led Push button Block Number Screen C…" at bounding box center [488, 286] width 977 height 405
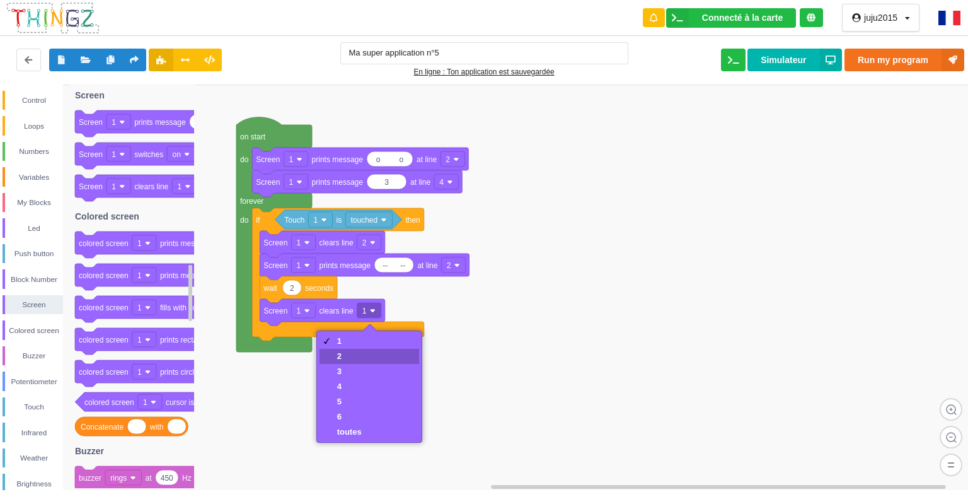
click at [347, 352] on div "2" at bounding box center [349, 355] width 25 height 9
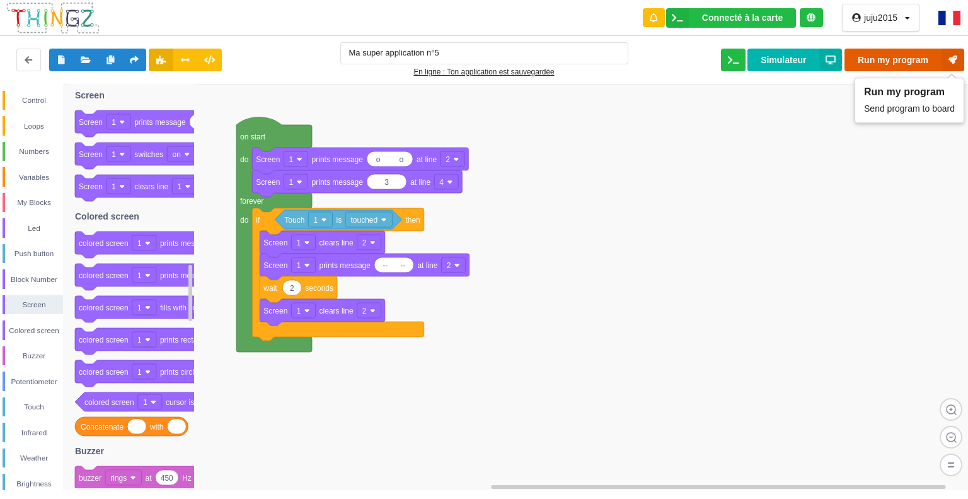
click at [875, 53] on button "Run my program" at bounding box center [905, 60] width 120 height 23
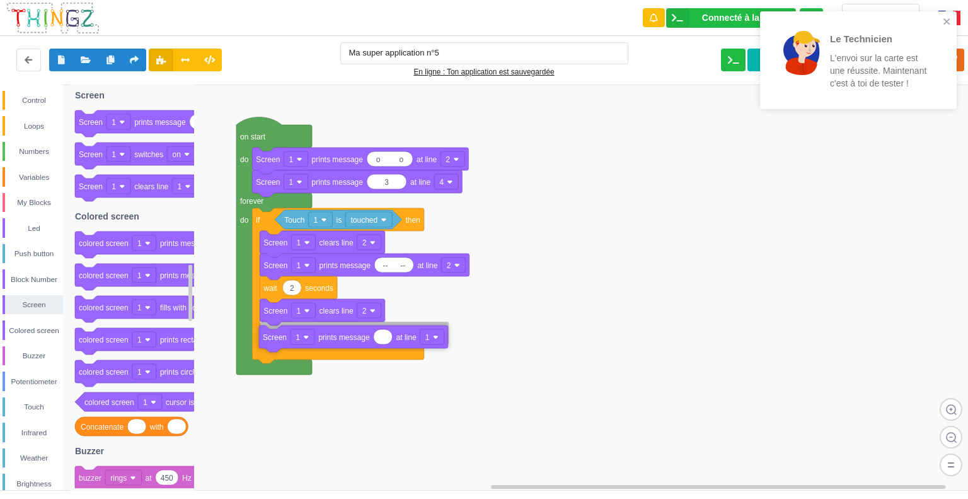
drag, startPoint x: 166, startPoint y: 124, endPoint x: 349, endPoint y: 339, distance: 281.7
click at [349, 339] on div "Control Loops Numbers Variables My Blocks Led Push button Block Number Screen C…" at bounding box center [488, 286] width 977 height 405
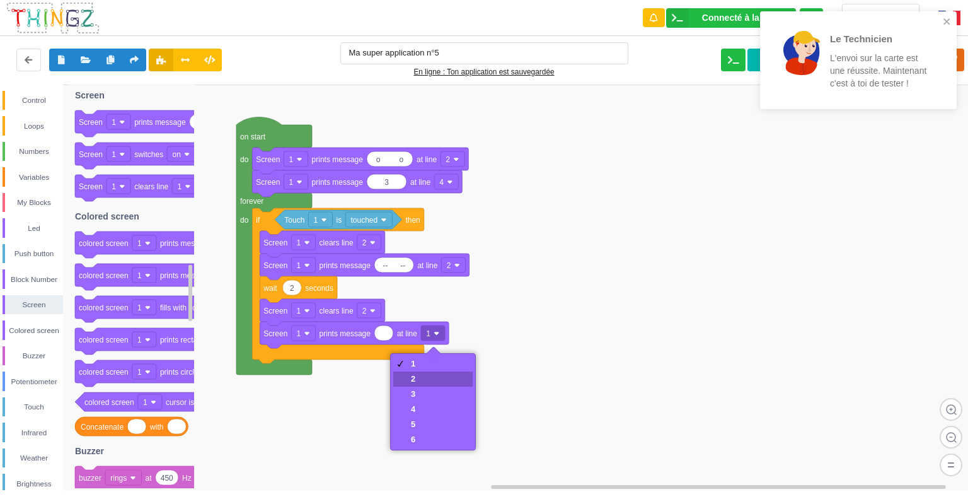
click at [425, 374] on div "2" at bounding box center [432, 378] width 79 height 15
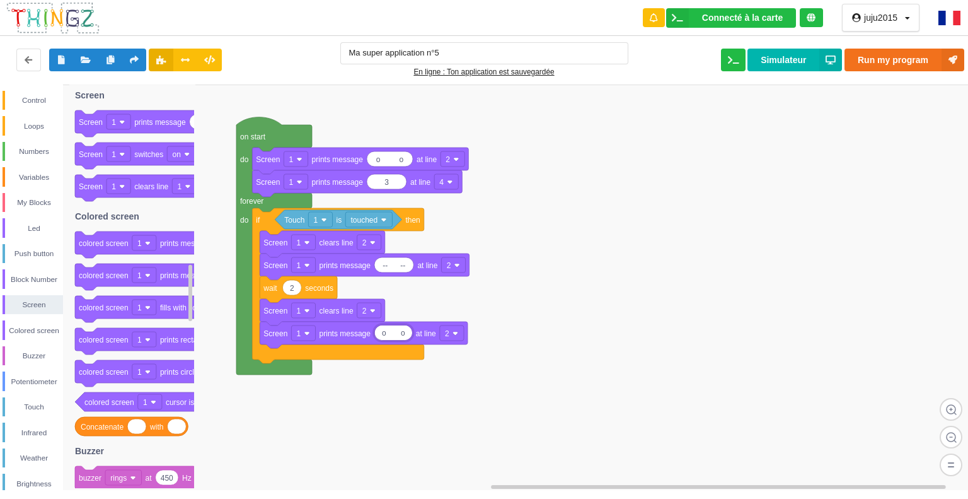
click at [393, 334] on input "o o" at bounding box center [392, 332] width 37 height 14
click at [378, 333] on input "o o" at bounding box center [393, 332] width 39 height 14
type input "o o"
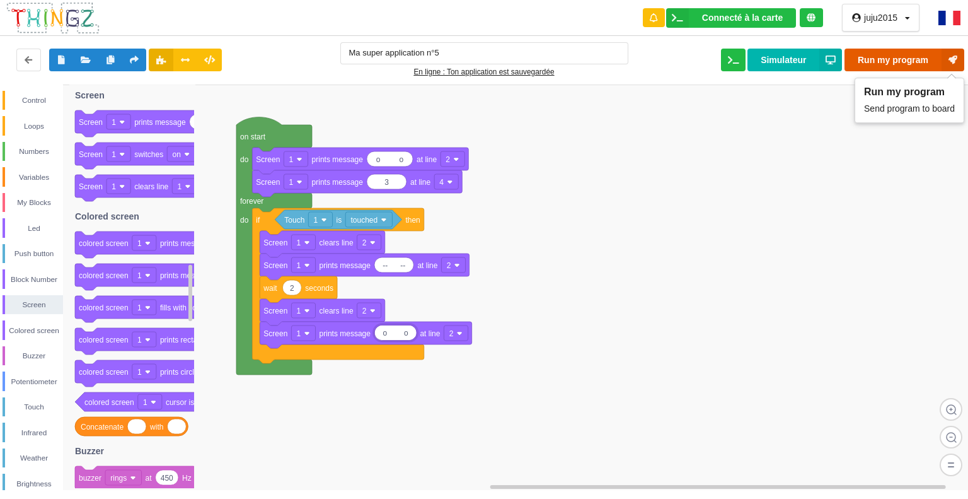
click at [893, 59] on button "Run my program" at bounding box center [905, 60] width 120 height 23
click at [25, 93] on div "Control" at bounding box center [33, 101] width 61 height 20
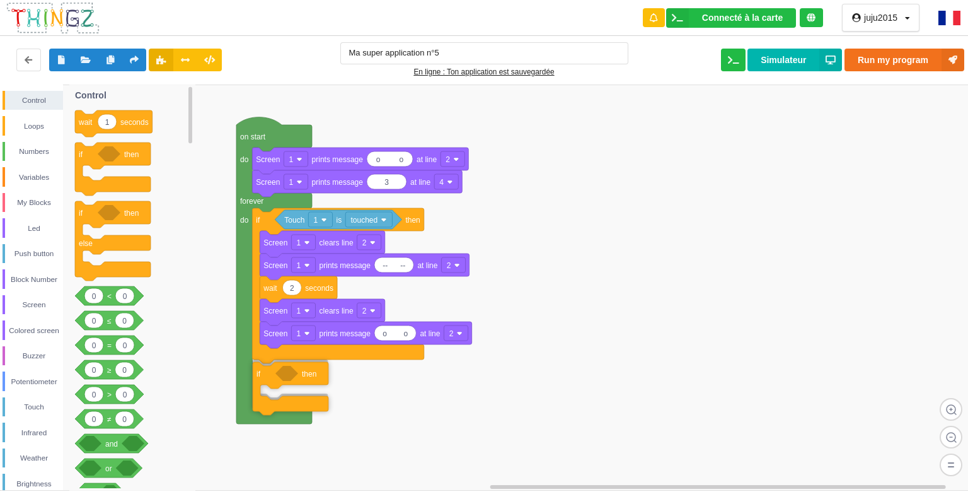
drag, startPoint x: 121, startPoint y: 165, endPoint x: 297, endPoint y: 385, distance: 281.2
click at [297, 385] on div "Control Loops Numbers Variables My Blocks Led Push button Block Number Screen C…" at bounding box center [488, 286] width 977 height 405
click at [42, 250] on div "Push button" at bounding box center [34, 253] width 58 height 13
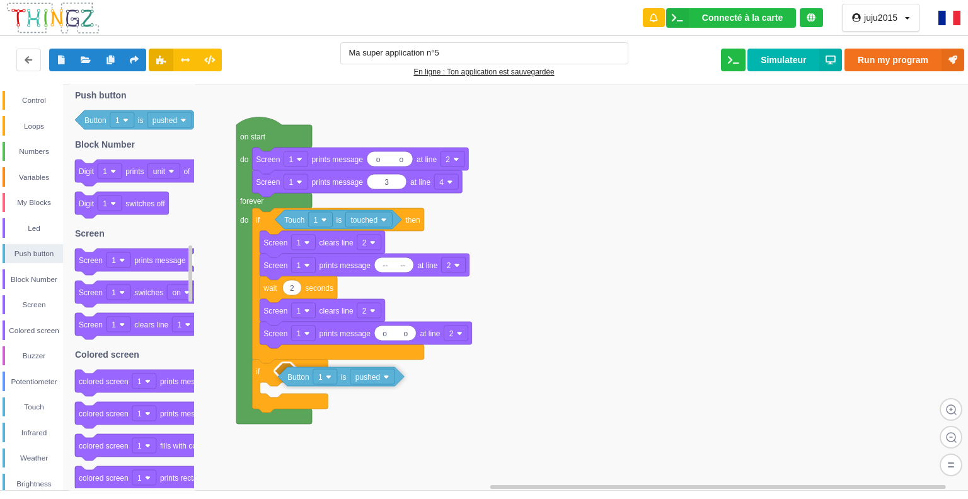
drag, startPoint x: 116, startPoint y: 121, endPoint x: 314, endPoint y: 375, distance: 322.1
click at [314, 375] on div "Control Loops Numbers Variables My Blocks Led Push button Block Number Screen C…" at bounding box center [488, 286] width 977 height 405
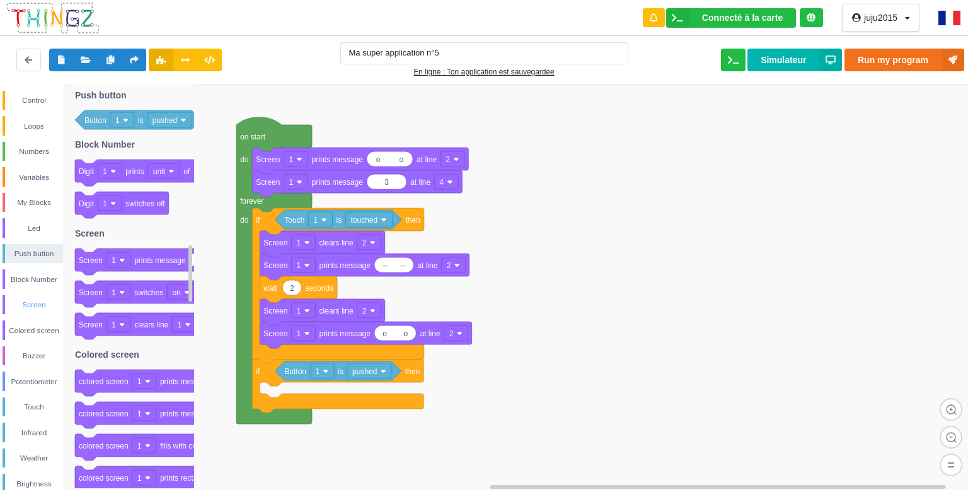
click at [26, 304] on div "Screen" at bounding box center [34, 304] width 58 height 13
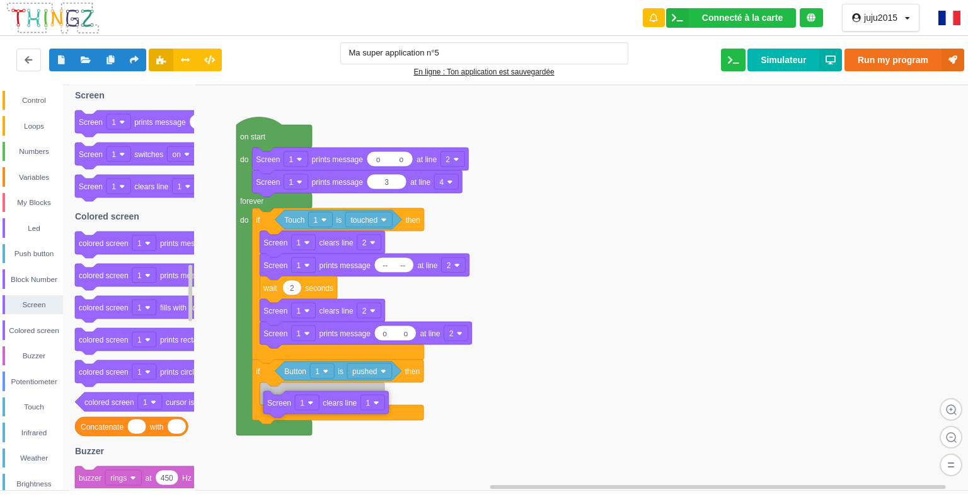
drag, startPoint x: 151, startPoint y: 191, endPoint x: 334, endPoint y: 404, distance: 280.7
click at [334, 404] on div "Control Loops Numbers Variables My Blocks Led Push button Block Number Screen C…" at bounding box center [488, 286] width 977 height 405
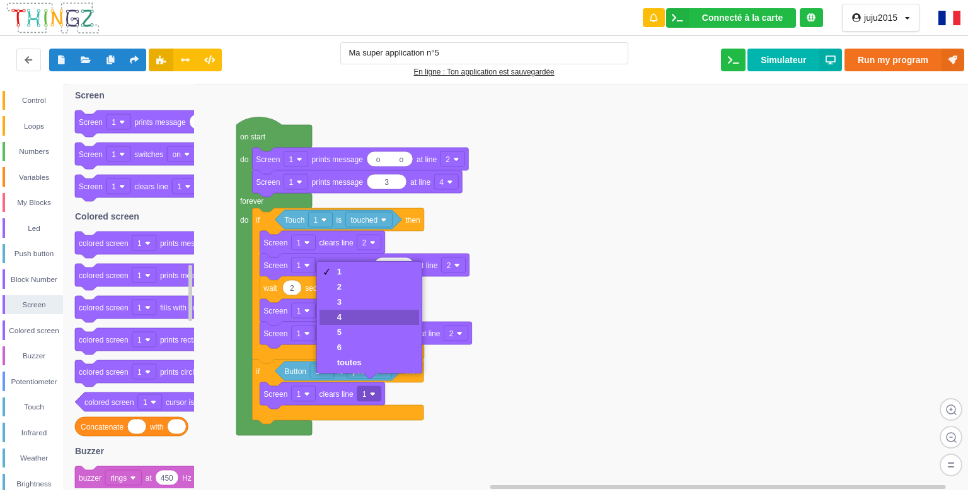
click at [370, 320] on div "4" at bounding box center [370, 317] width 100 height 15
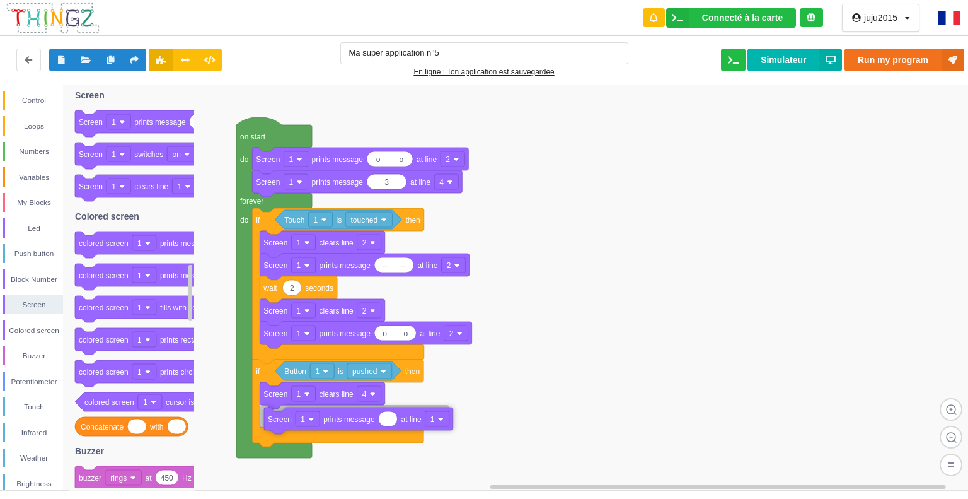
drag, startPoint x: 186, startPoint y: 121, endPoint x: 374, endPoint y: 419, distance: 352.2
click at [375, 419] on div "Control Loops Numbers Variables My Blocks Led Push button Block Number Screen C…" at bounding box center [488, 286] width 977 height 405
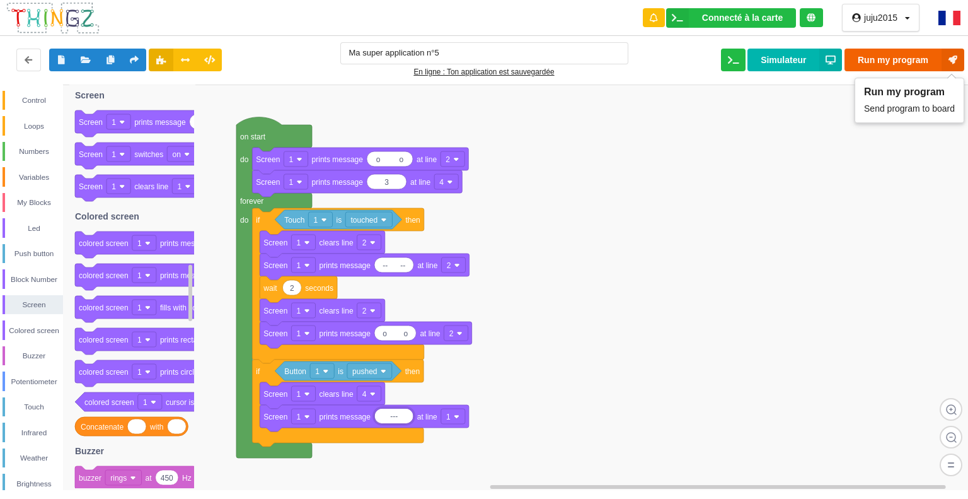
type input "---"
click at [891, 59] on button "Run my program" at bounding box center [905, 60] width 120 height 23
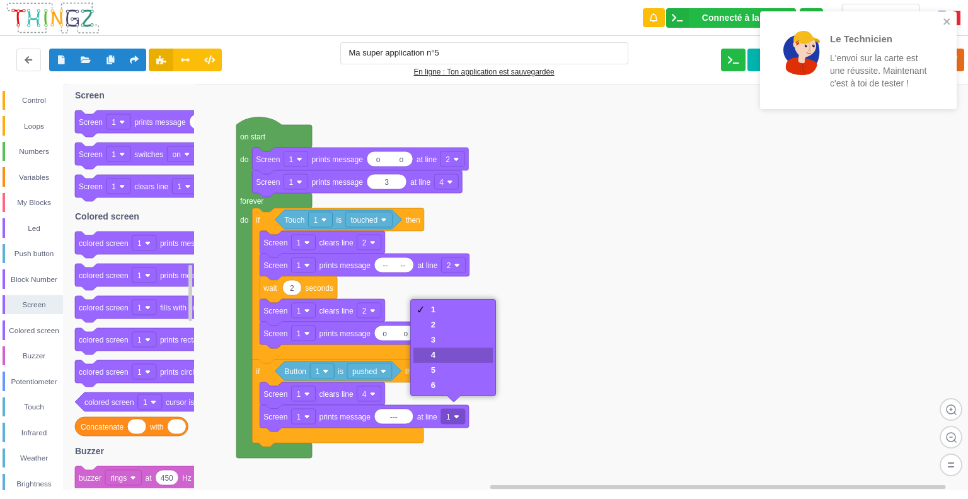
click at [459, 356] on div "4" at bounding box center [453, 354] width 79 height 15
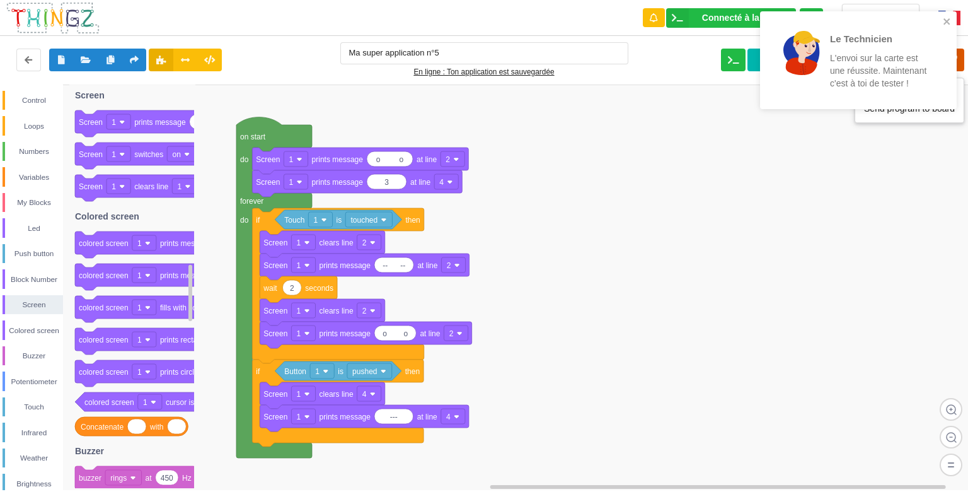
click at [962, 53] on icon at bounding box center [953, 60] width 23 height 23
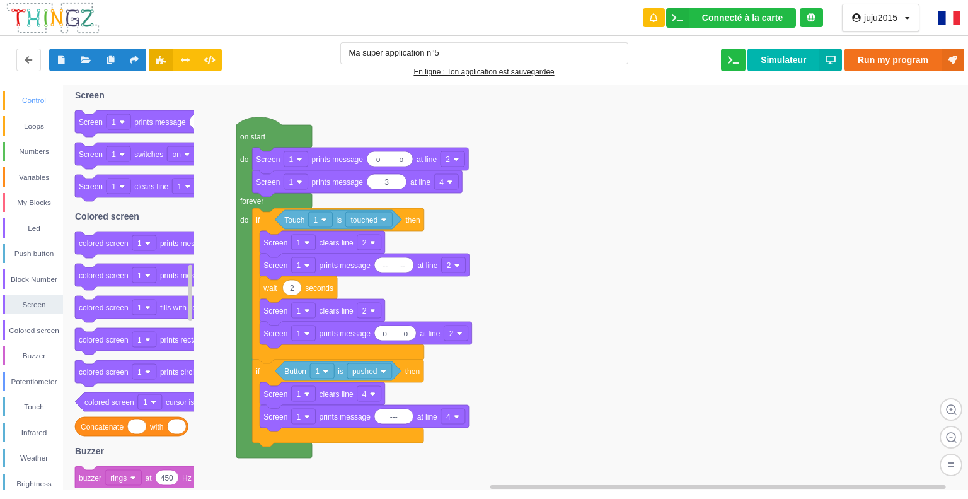
click at [39, 96] on div "Control" at bounding box center [34, 100] width 58 height 13
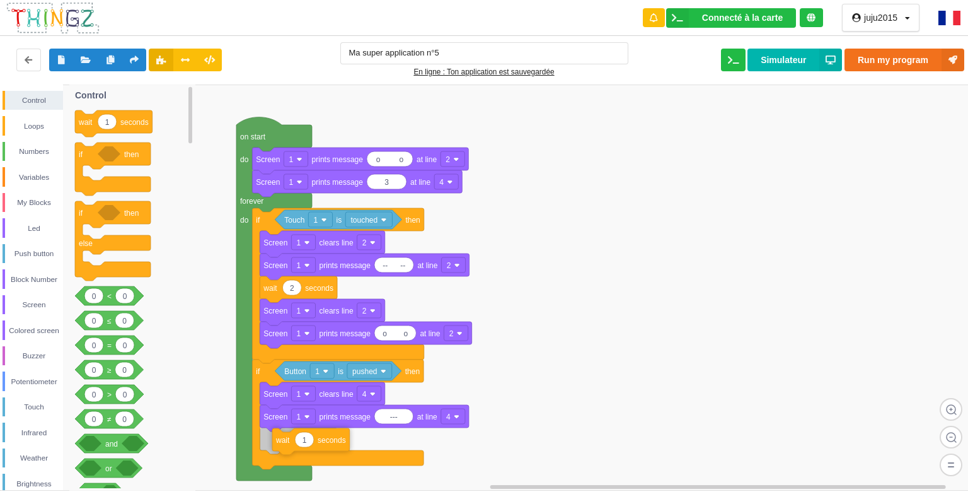
drag, startPoint x: 136, startPoint y: 124, endPoint x: 330, endPoint y: 439, distance: 370.7
click at [331, 441] on div "Control Loops Numbers Variables My Blocks Led Push button Block Number Screen C…" at bounding box center [488, 286] width 977 height 405
click at [23, 301] on div "Screen" at bounding box center [34, 304] width 58 height 13
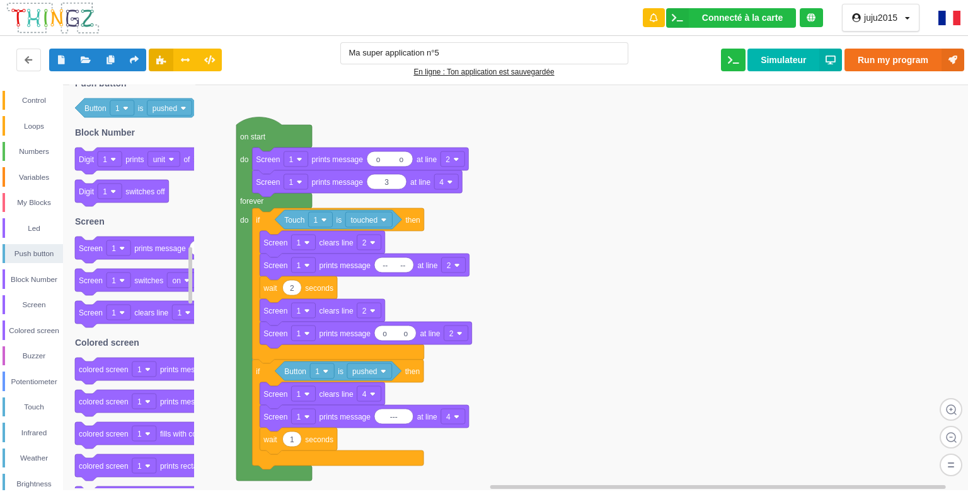
drag, startPoint x: 174, startPoint y: 187, endPoint x: 192, endPoint y: 301, distance: 115.5
click at [192, 301] on div "Control Loops Numbers Variables My Blocks Led Push button Block Number Screen C…" at bounding box center [488, 286] width 977 height 405
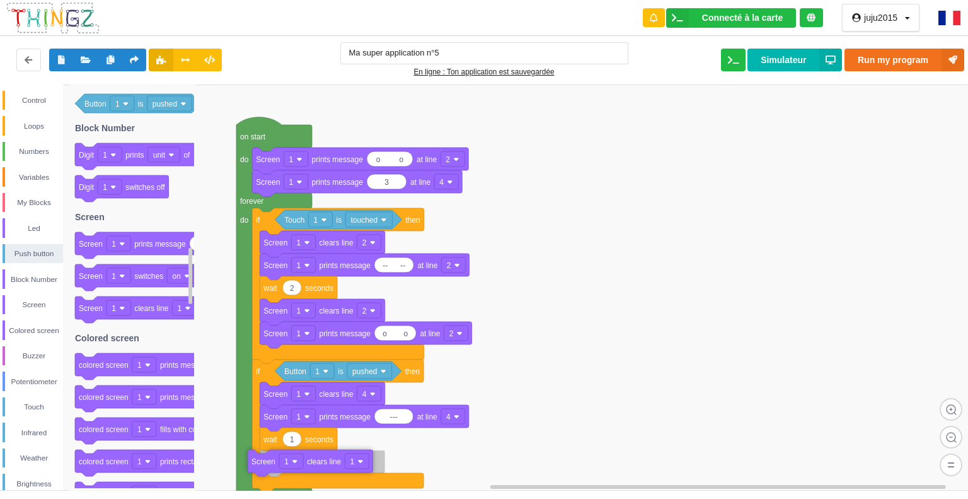
drag, startPoint x: 154, startPoint y: 310, endPoint x: 328, endPoint y: 463, distance: 231.8
click at [328, 463] on div "Control Loops Numbers Variables My Blocks Led Push button Block Number Screen C…" at bounding box center [488, 286] width 977 height 405
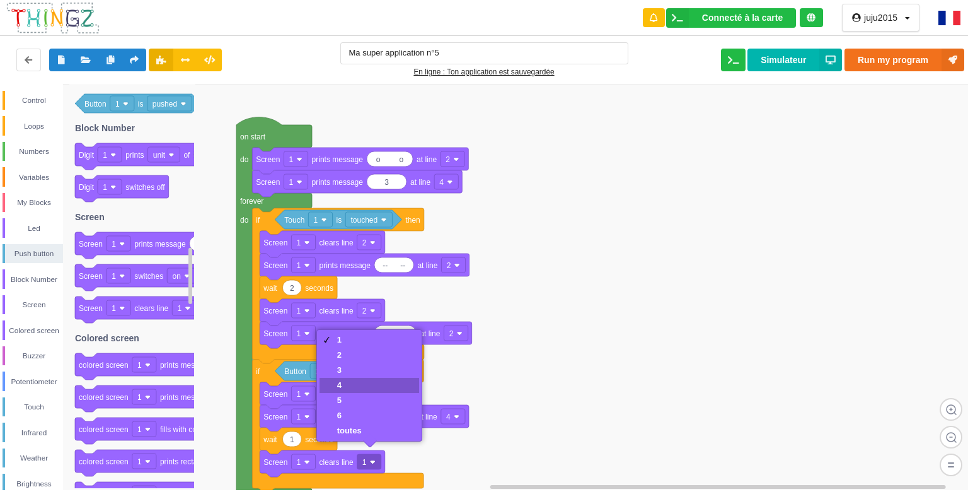
click at [374, 385] on div "4" at bounding box center [370, 385] width 100 height 15
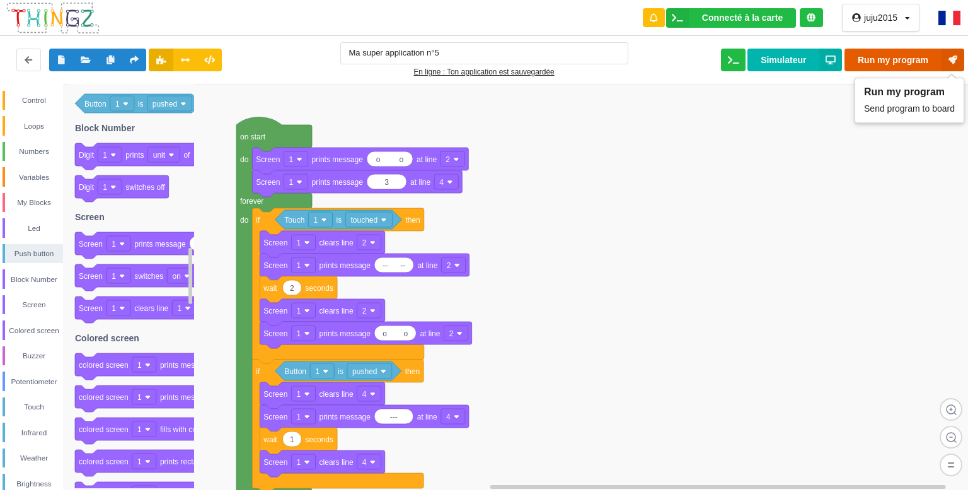
click at [901, 55] on button "Run my program" at bounding box center [905, 60] width 120 height 23
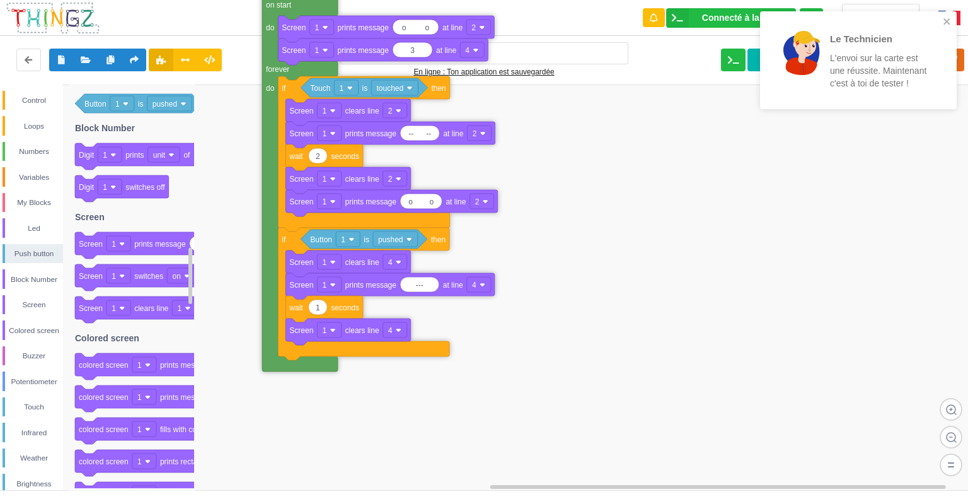
drag, startPoint x: 244, startPoint y: 457, endPoint x: 270, endPoint y: 321, distance: 138.6
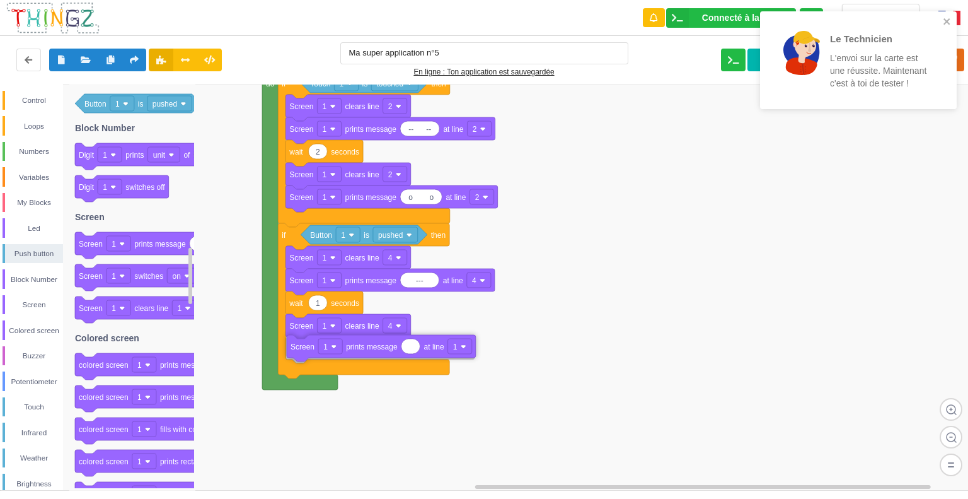
drag, startPoint x: 169, startPoint y: 248, endPoint x: 378, endPoint y: 354, distance: 234.6
click at [379, 354] on div "Control Loops Numbers Variables My Blocks Led Push button Block Number Screen C…" at bounding box center [488, 286] width 977 height 405
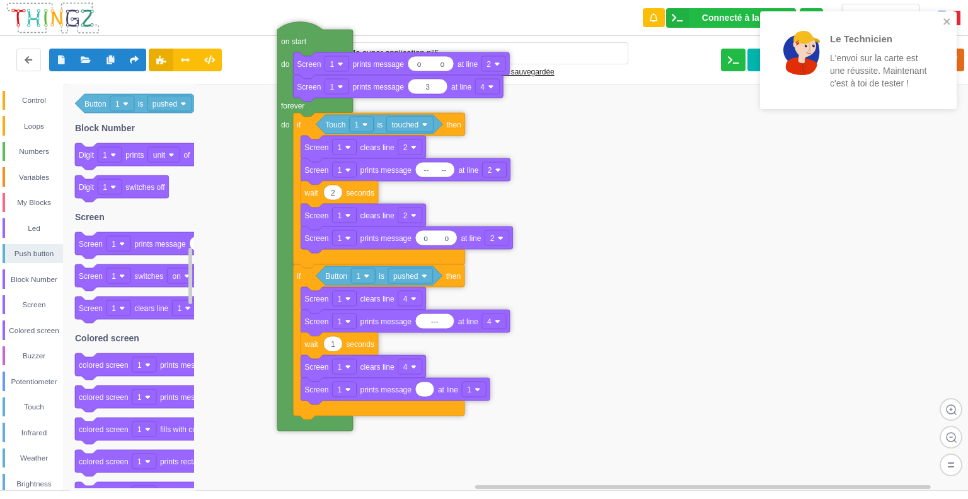
drag, startPoint x: 269, startPoint y: 171, endPoint x: 284, endPoint y: 212, distance: 43.7
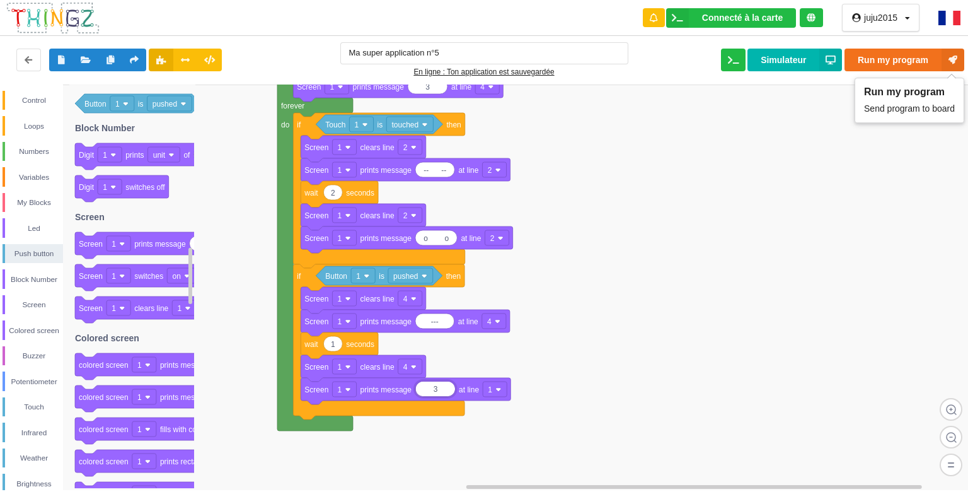
type input "3"
click at [946, 56] on icon at bounding box center [953, 60] width 23 height 23
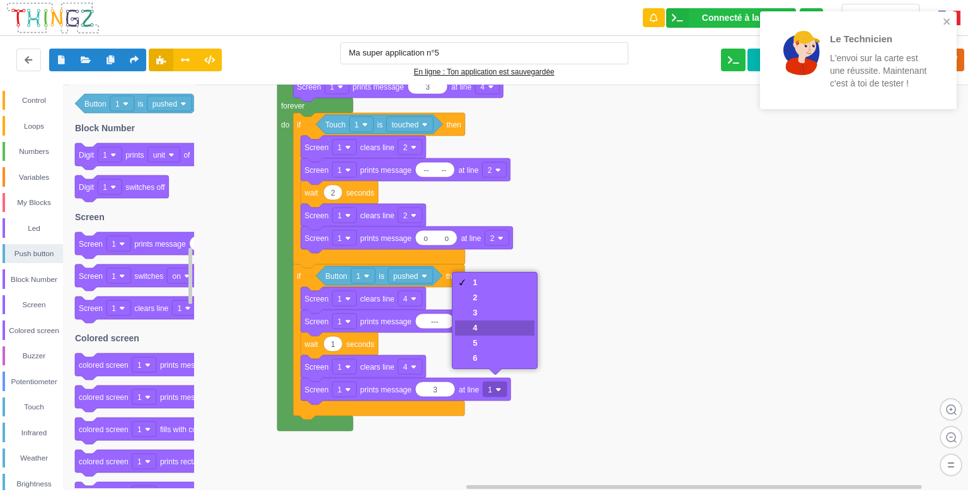
click at [495, 327] on div "4" at bounding box center [494, 327] width 79 height 15
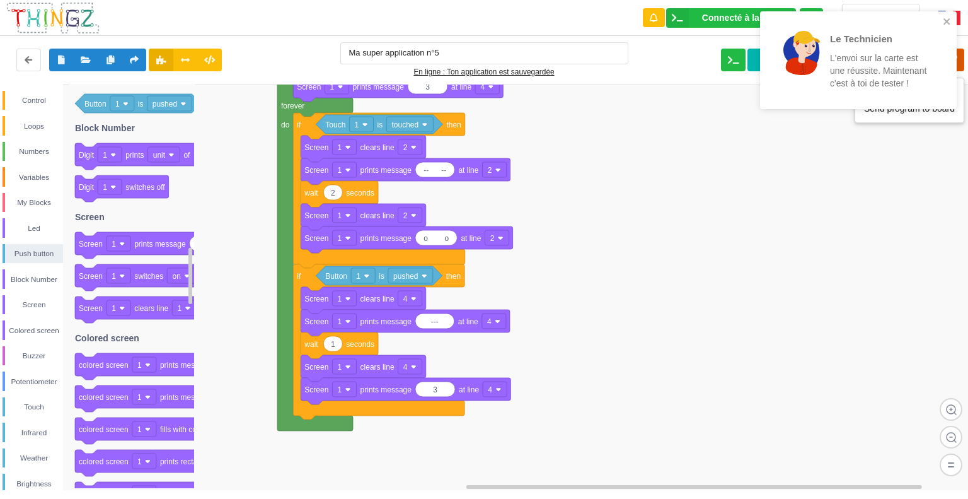
click at [961, 57] on icon at bounding box center [953, 60] width 23 height 23
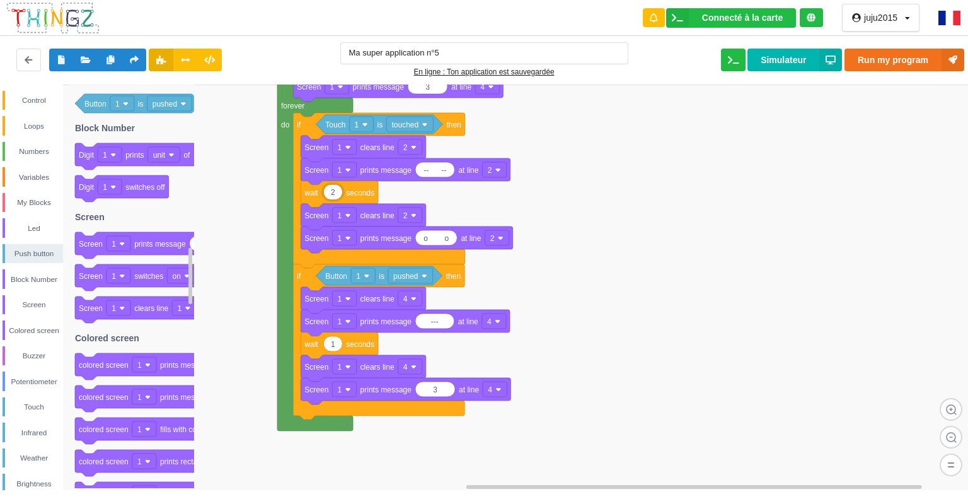
type input "1"
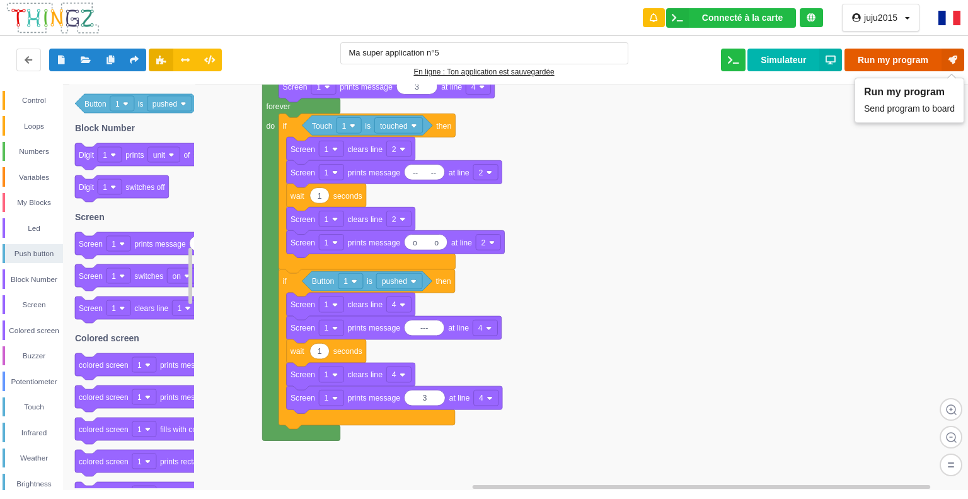
click at [893, 57] on button "Run my program" at bounding box center [905, 60] width 120 height 23
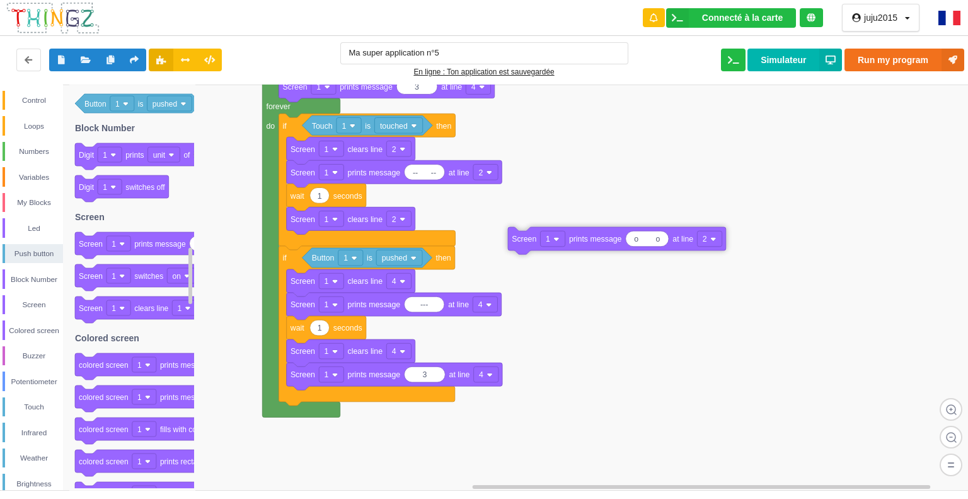
drag, startPoint x: 306, startPoint y: 233, endPoint x: 588, endPoint y: 243, distance: 282.0
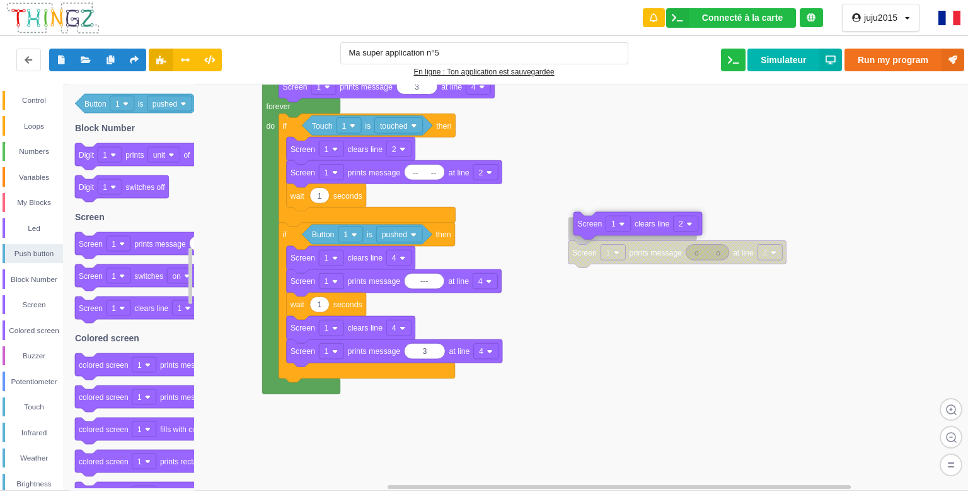
drag, startPoint x: 363, startPoint y: 224, endPoint x: 651, endPoint y: 229, distance: 287.5
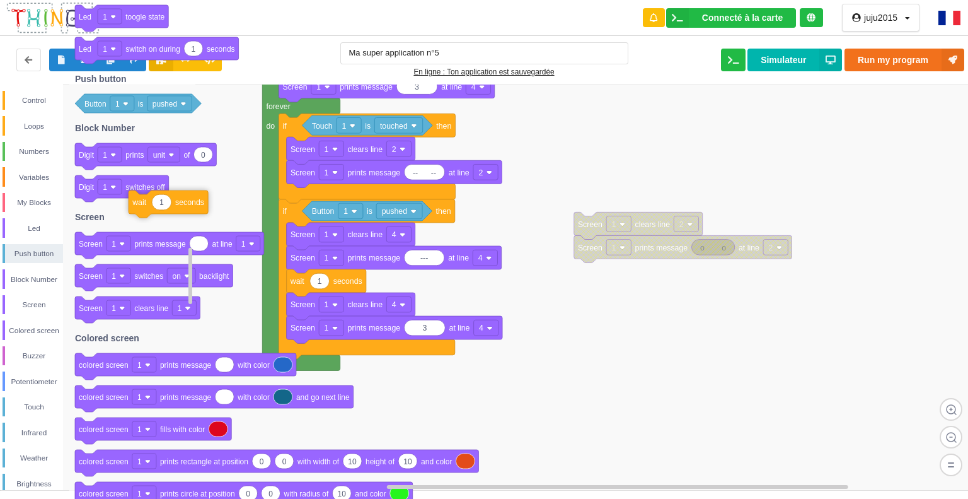
drag, startPoint x: 352, startPoint y: 195, endPoint x: 176, endPoint y: 200, distance: 176.0
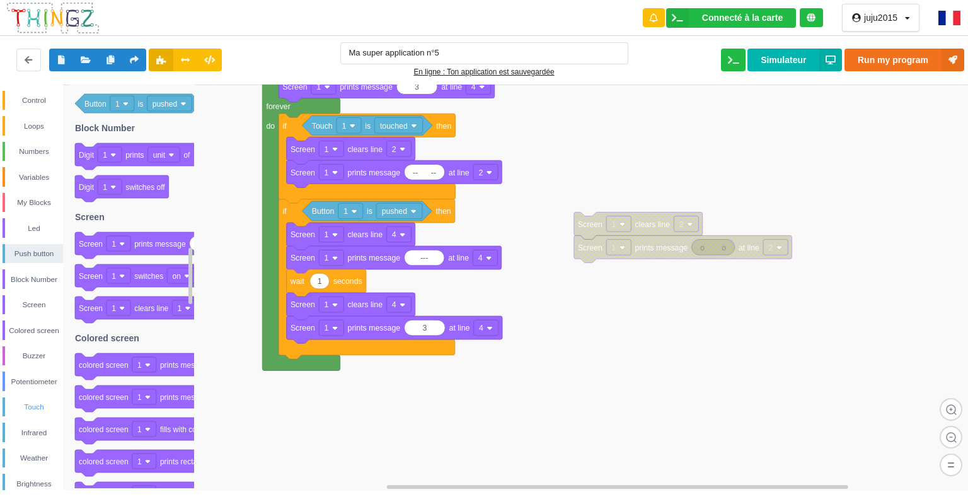
click at [33, 404] on div "Touch" at bounding box center [34, 406] width 58 height 13
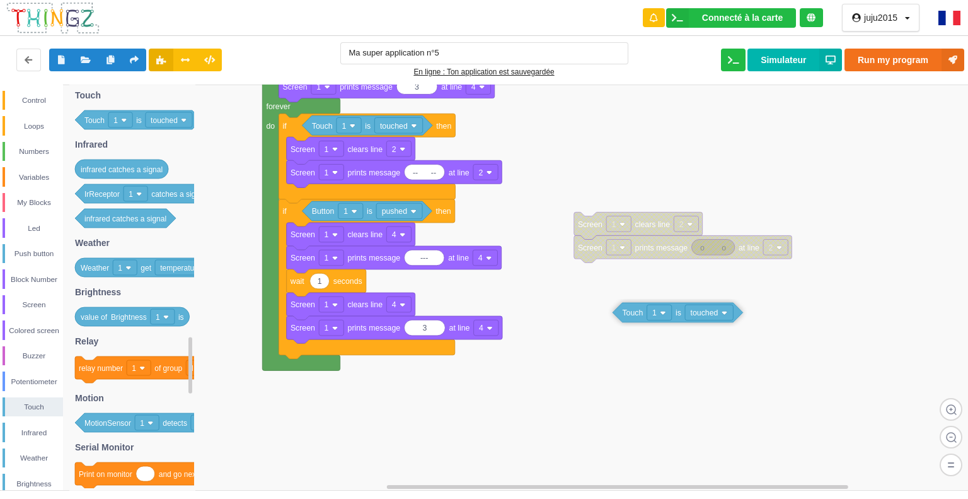
drag, startPoint x: 136, startPoint y: 119, endPoint x: 674, endPoint y: 311, distance: 571.1
click at [674, 311] on div "Control Loops Numbers Variables My Blocks Led Push button Block Number Screen C…" at bounding box center [488, 286] width 977 height 405
drag, startPoint x: 41, startPoint y: 93, endPoint x: 31, endPoint y: 93, distance: 10.1
click at [38, 93] on div "Control" at bounding box center [33, 101] width 61 height 20
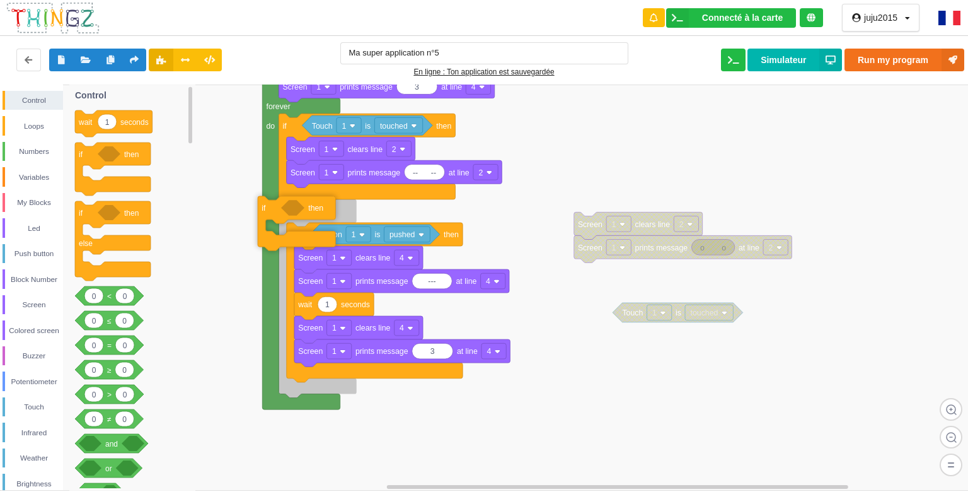
drag, startPoint x: 137, startPoint y: 163, endPoint x: 318, endPoint y: 214, distance: 188.2
click at [318, 214] on div "Control Loops Numbers Variables My Blocks Led Push button Block Number Screen C…" at bounding box center [488, 286] width 977 height 405
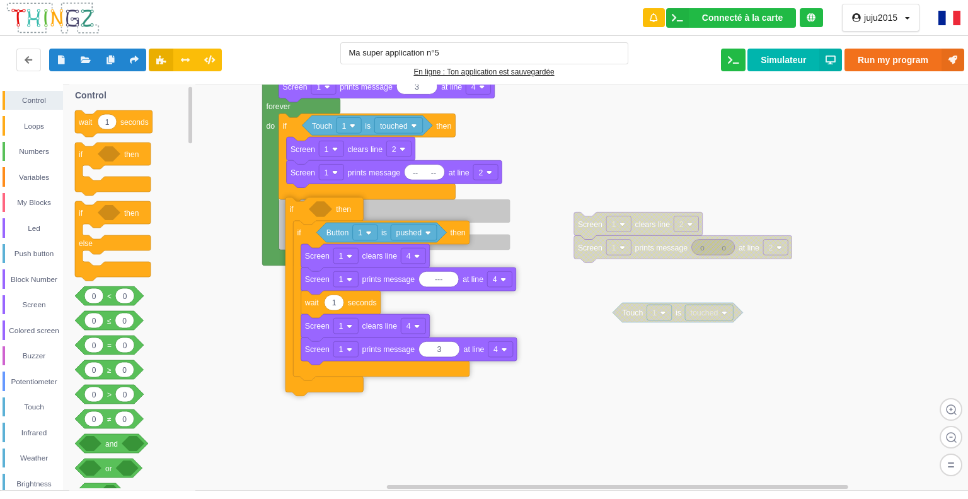
drag, startPoint x: 288, startPoint y: 213, endPoint x: 295, endPoint y: 210, distance: 7.6
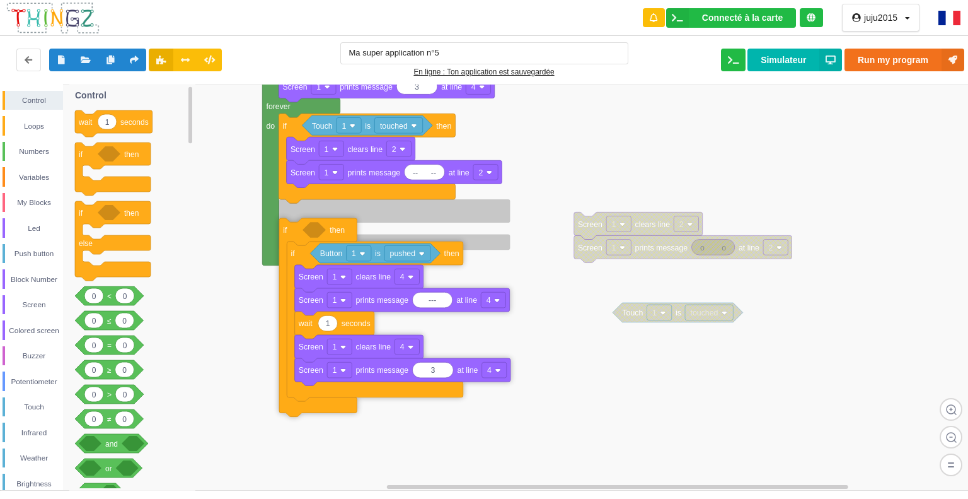
drag, startPoint x: 339, startPoint y: 214, endPoint x: 339, endPoint y: 229, distance: 14.5
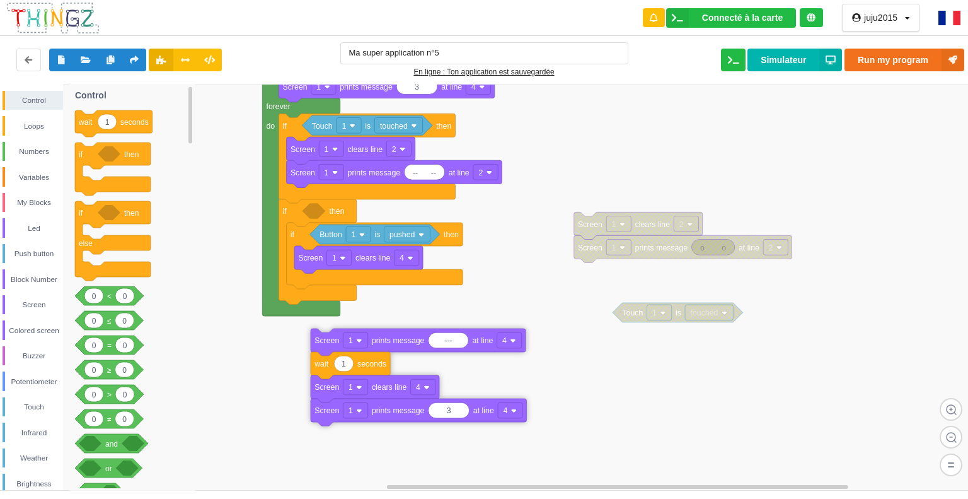
drag, startPoint x: 339, startPoint y: 284, endPoint x: 354, endPoint y: 339, distance: 56.3
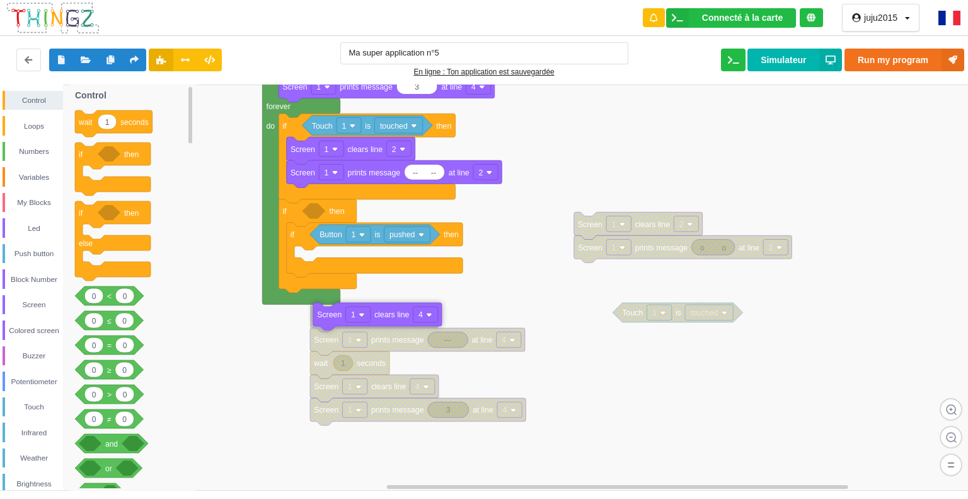
drag, startPoint x: 354, startPoint y: 246, endPoint x: 388, endPoint y: 252, distance: 34.4
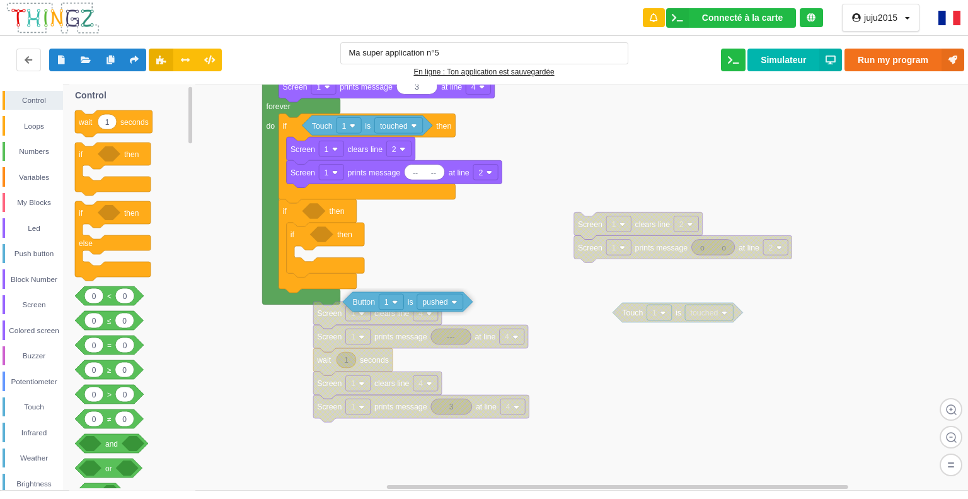
drag, startPoint x: 386, startPoint y: 232, endPoint x: 419, endPoint y: 298, distance: 73.6
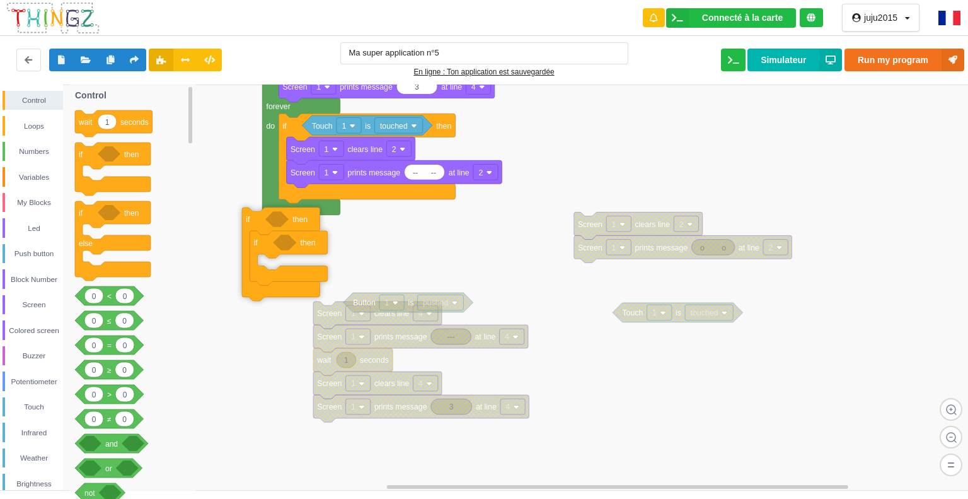
drag, startPoint x: 319, startPoint y: 212, endPoint x: 146, endPoint y: 219, distance: 172.9
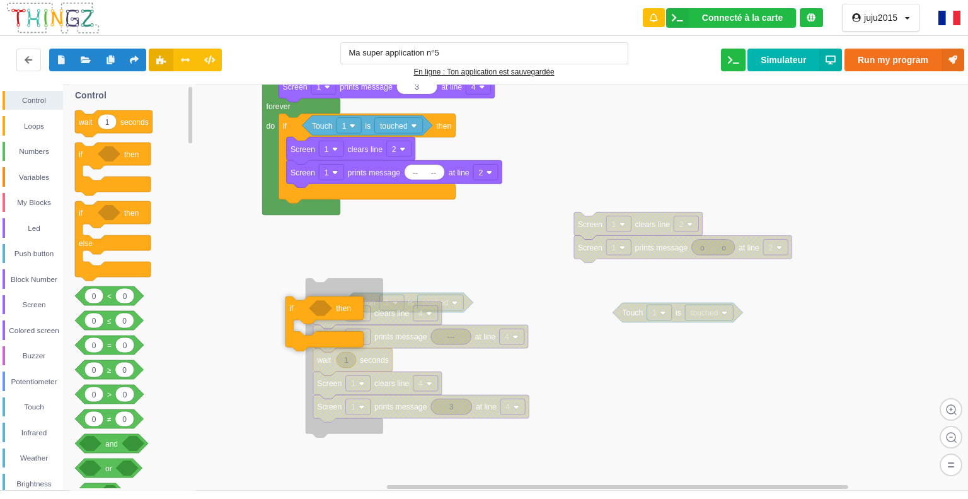
drag, startPoint x: 107, startPoint y: 159, endPoint x: 318, endPoint y: 312, distance: 260.0
click at [318, 313] on div "Control Loops Numbers Variables My Blocks Led Push button Block Number Screen C…" at bounding box center [488, 286] width 977 height 405
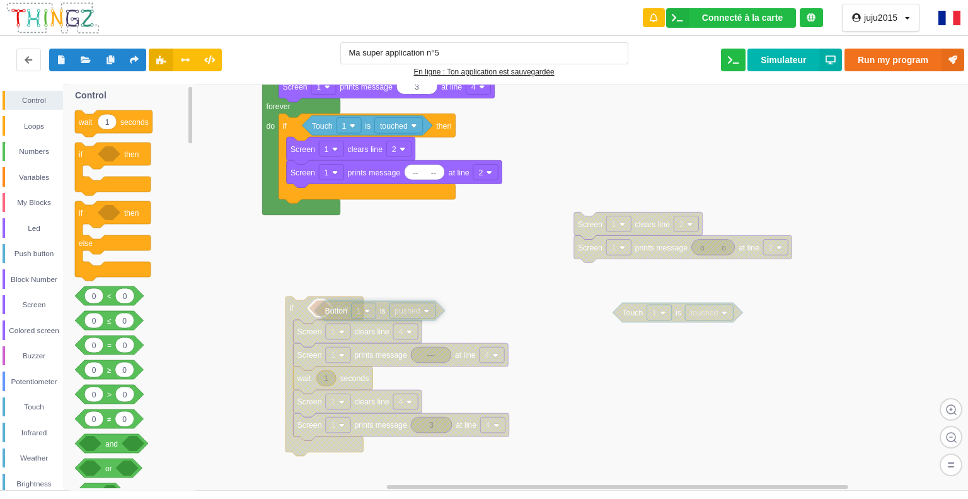
drag, startPoint x: 402, startPoint y: 306, endPoint x: 374, endPoint y: 314, distance: 28.8
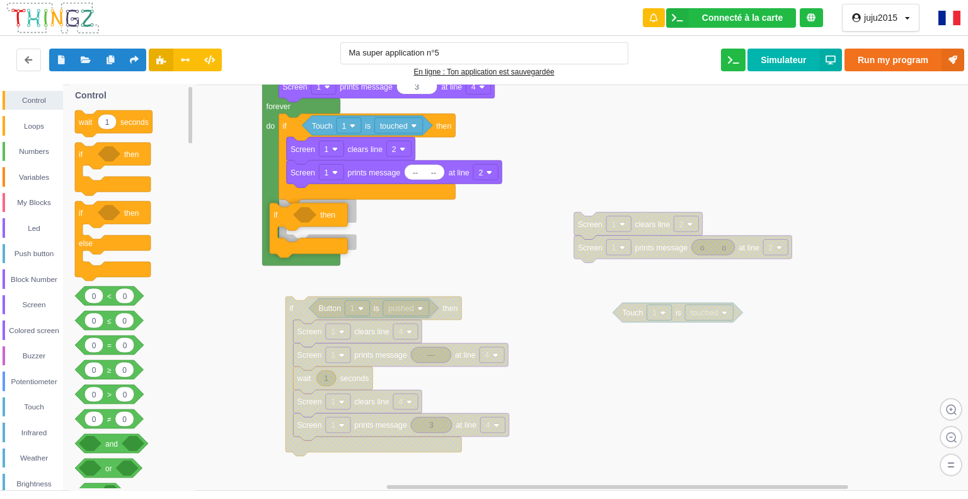
drag, startPoint x: 124, startPoint y: 182, endPoint x: 319, endPoint y: 243, distance: 204.0
click at [319, 243] on div "Control Loops Numbers Variables My Blocks Led Push button Block Number Screen C…" at bounding box center [488, 286] width 977 height 405
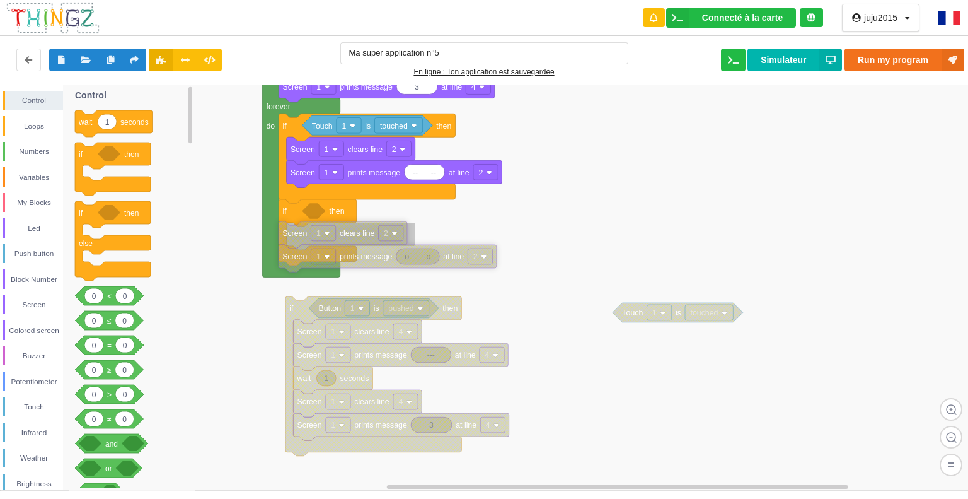
drag, startPoint x: 658, startPoint y: 226, endPoint x: 369, endPoint y: 235, distance: 288.9
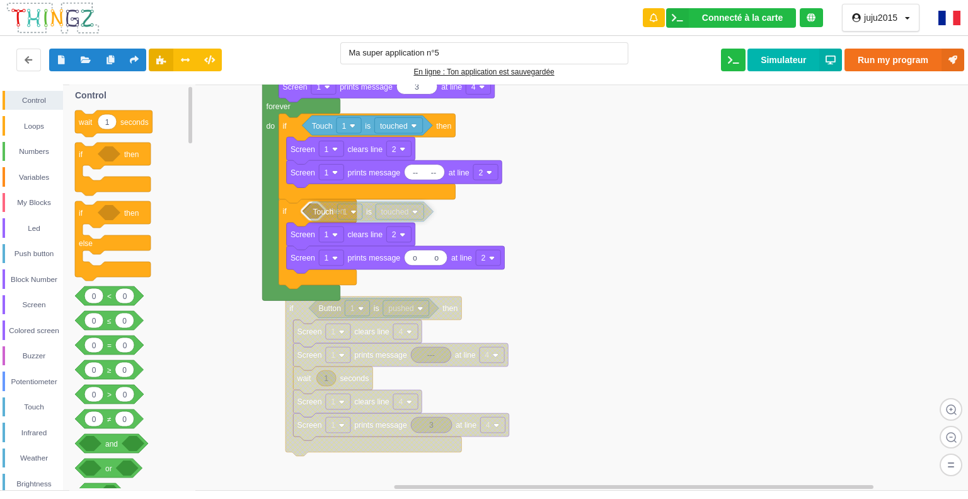
drag, startPoint x: 658, startPoint y: 311, endPoint x: 355, endPoint y: 214, distance: 318.6
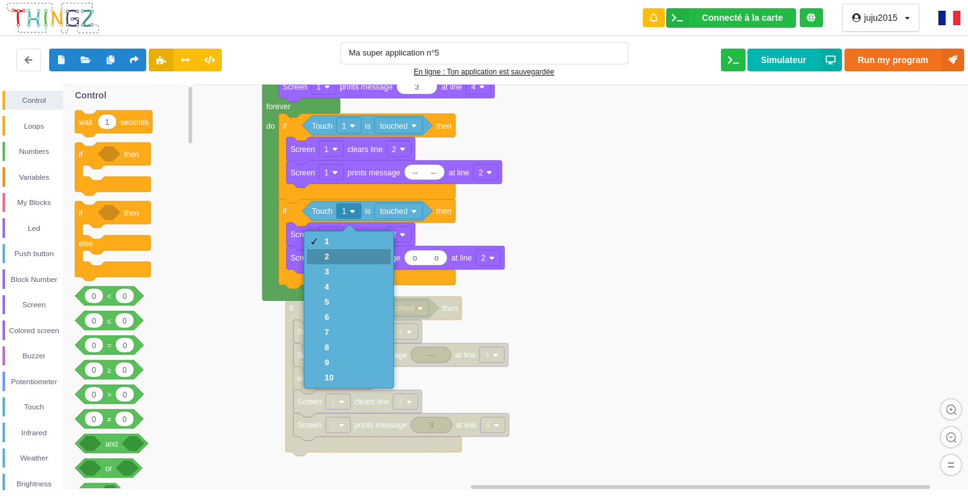
click at [350, 259] on div "2" at bounding box center [349, 256] width 84 height 15
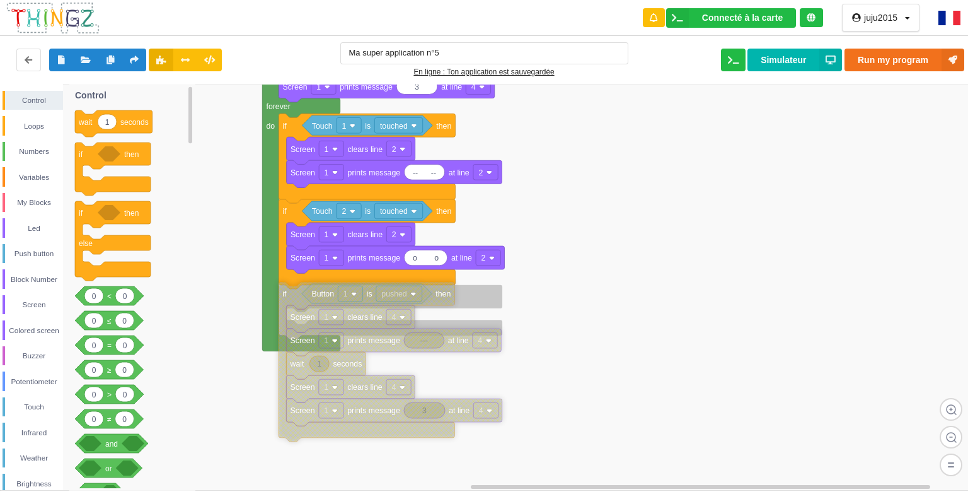
drag, startPoint x: 294, startPoint y: 310, endPoint x: 286, endPoint y: 296, distance: 15.6
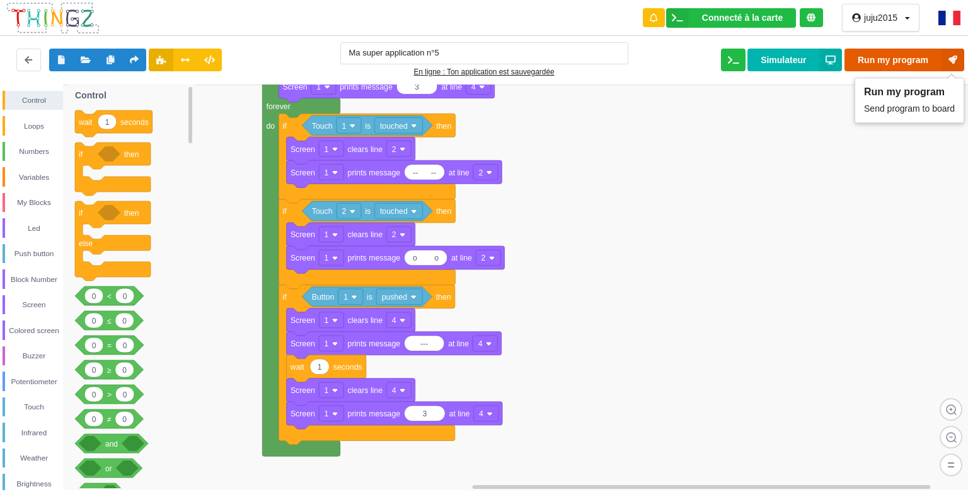
click at [885, 54] on button "Run my program" at bounding box center [905, 60] width 120 height 23
